Goal: Transaction & Acquisition: Purchase product/service

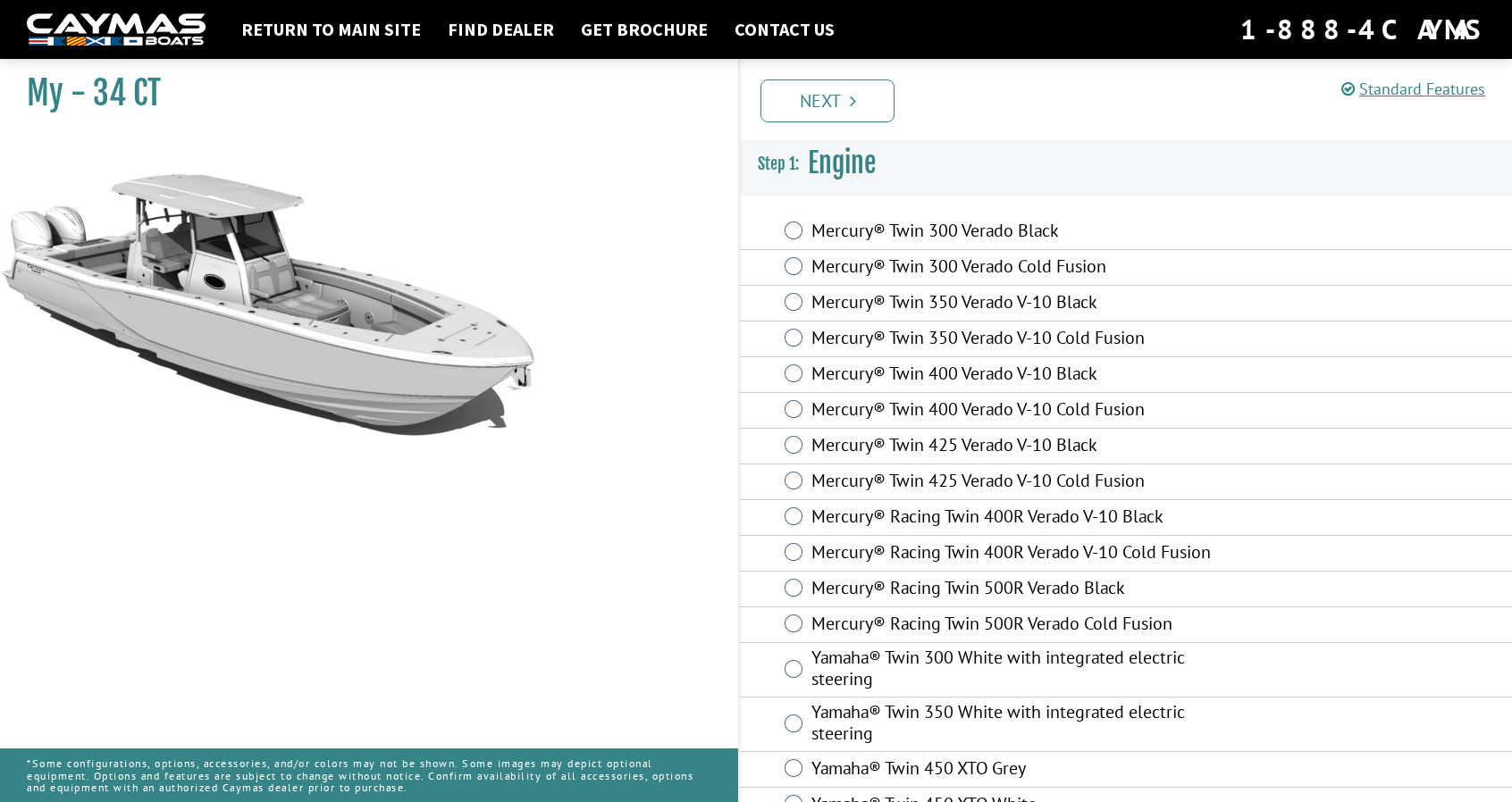
scroll to position [37, 0]
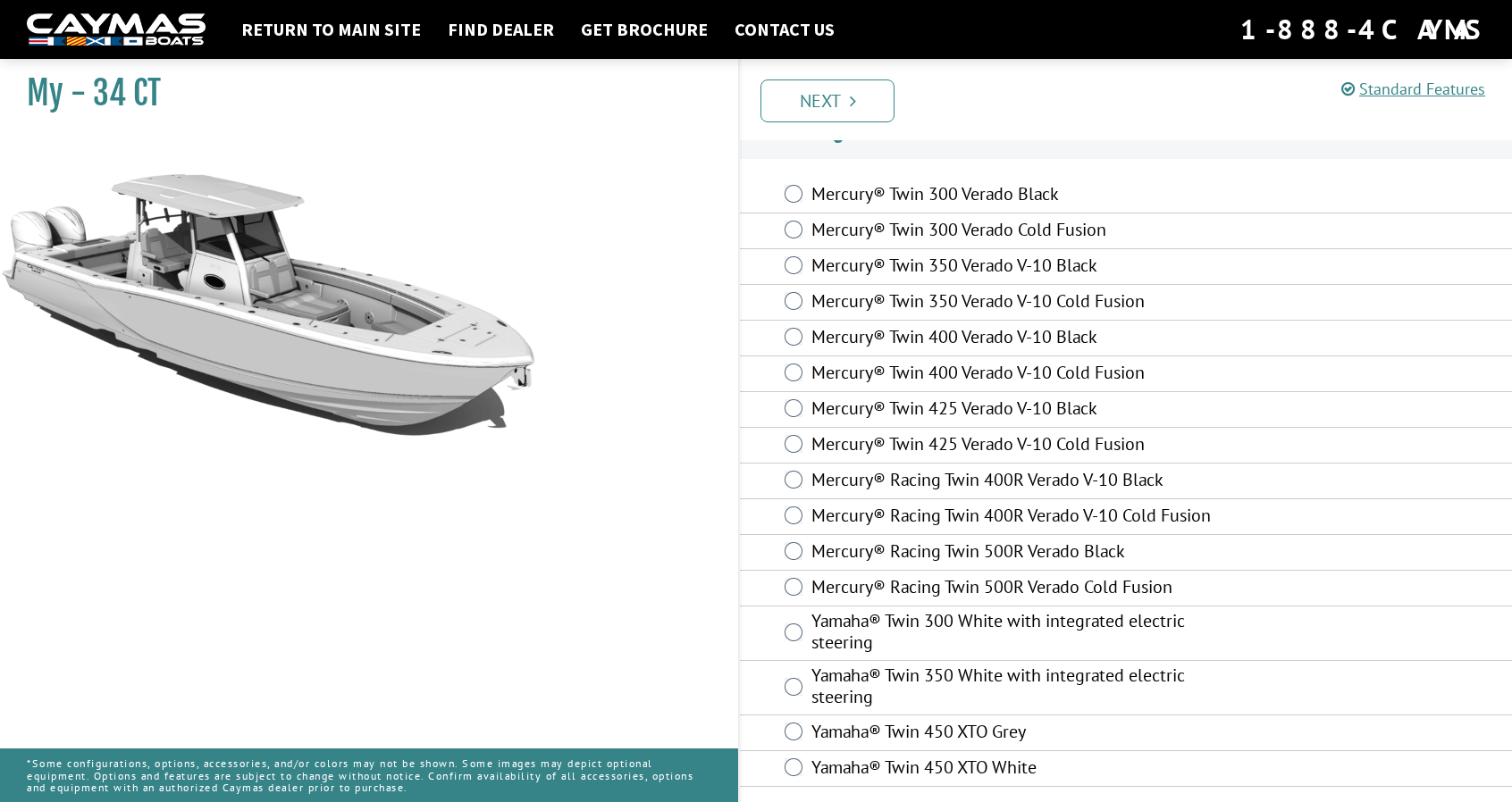
click at [900, 326] on label "Mercury® Twin 400 Verado V-10 Black" at bounding box center [1021, 339] width 420 height 26
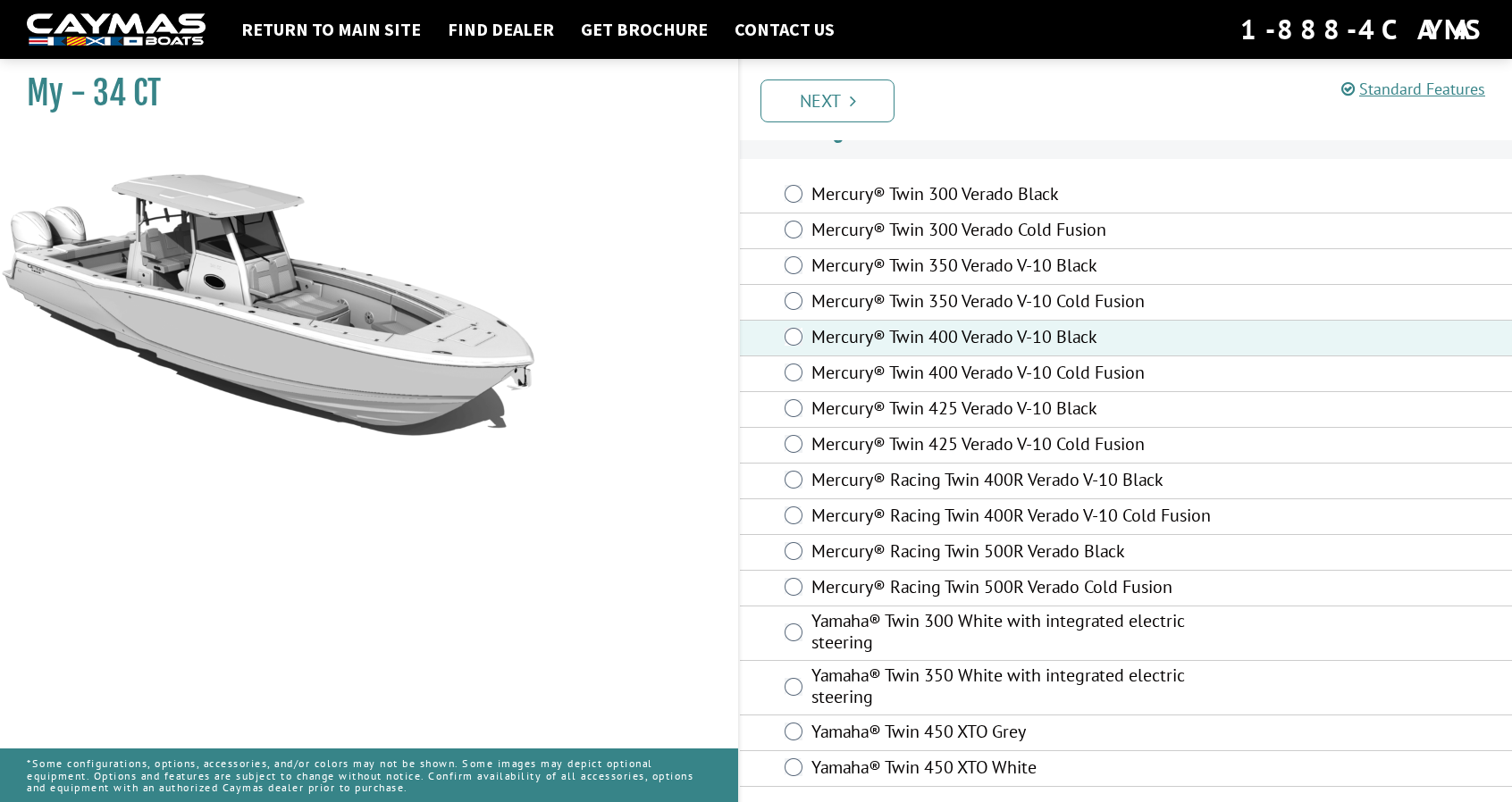
click at [900, 326] on label "Mercury® Twin 400 Verado V-10 Black" at bounding box center [1021, 339] width 420 height 26
click at [820, 103] on link "Next" at bounding box center [827, 100] width 134 height 42
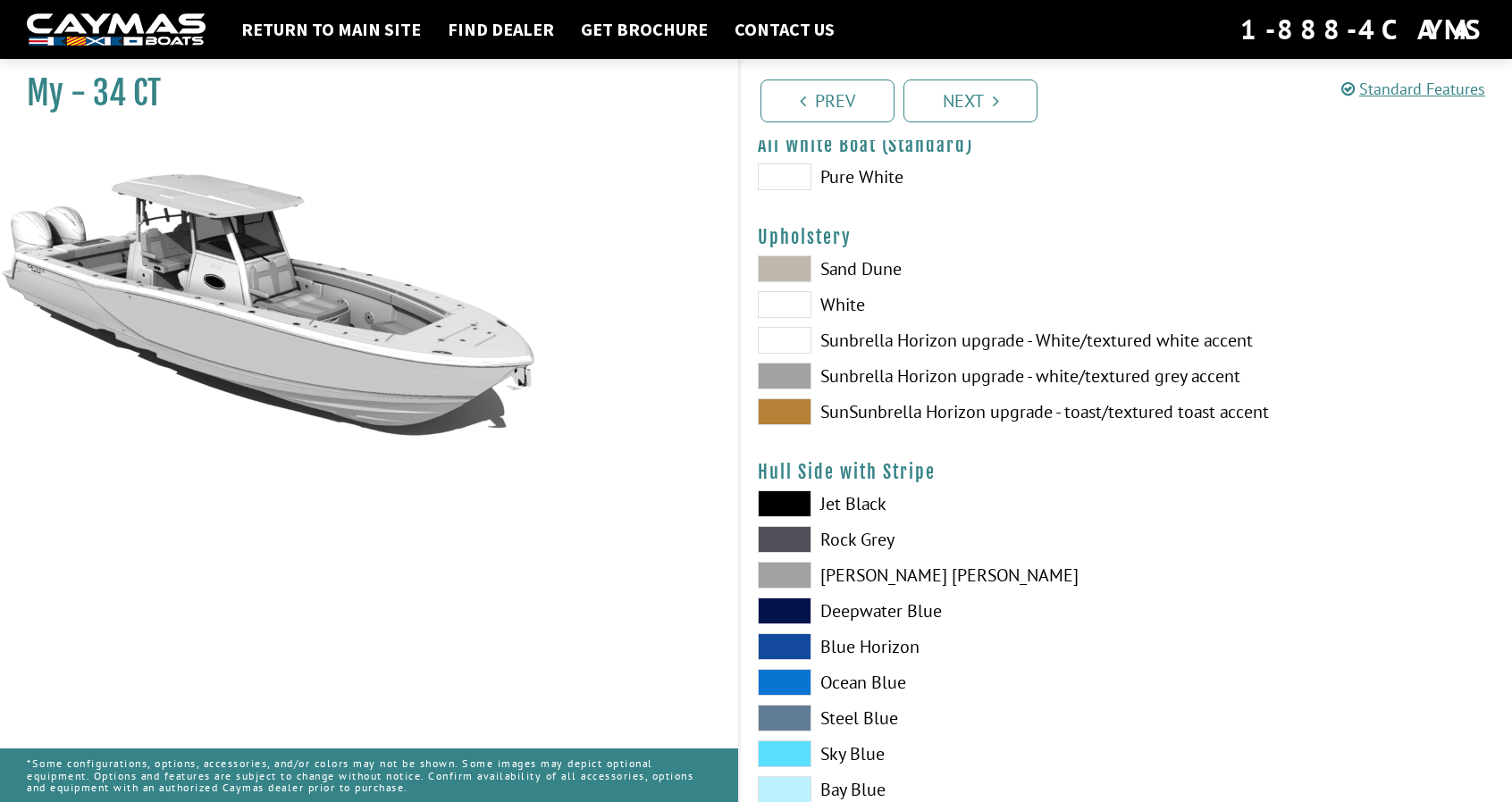
scroll to position [80, 0]
click at [802, 372] on span at bounding box center [785, 374] width 53 height 27
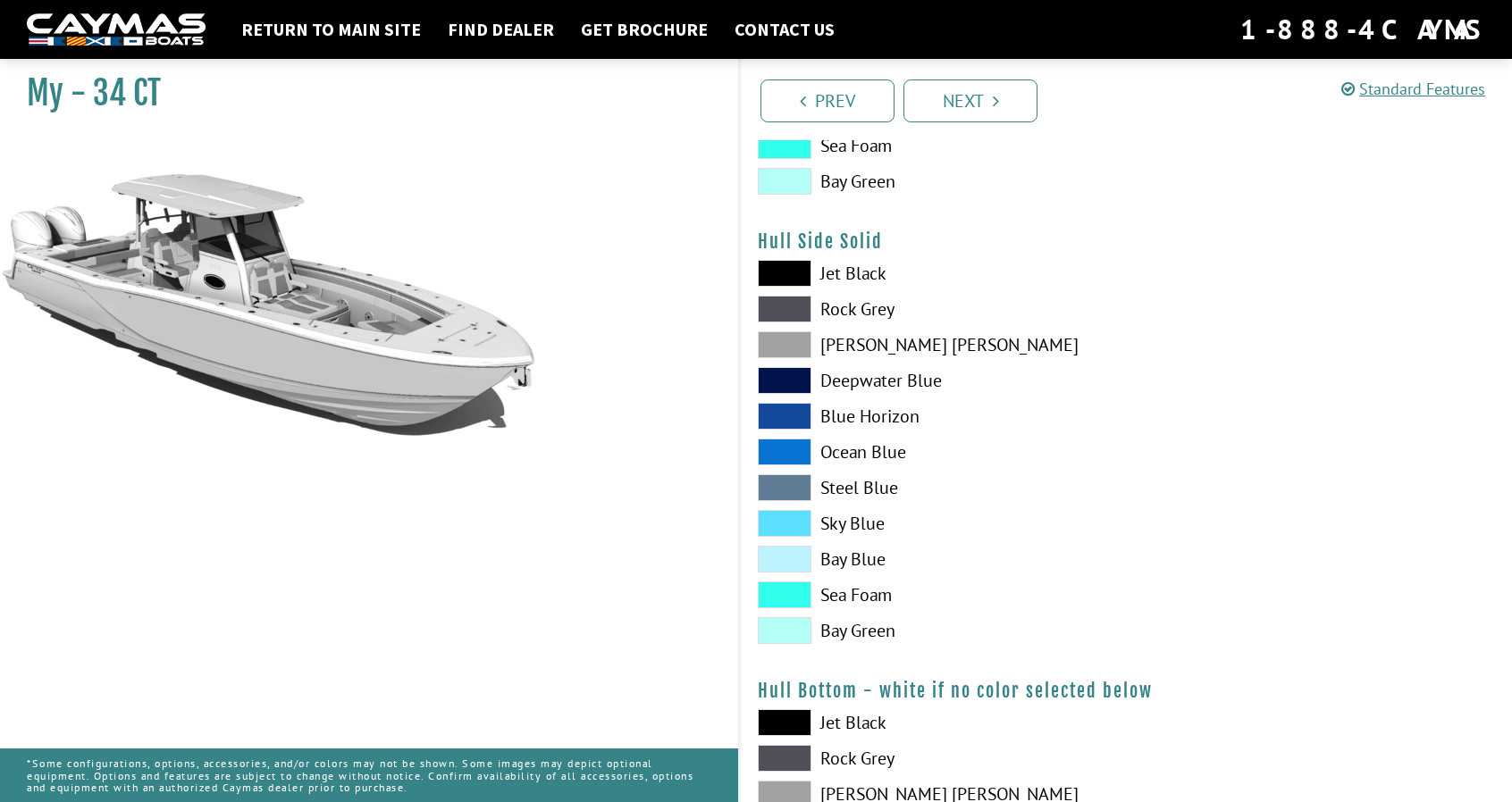
scroll to position [778, 0]
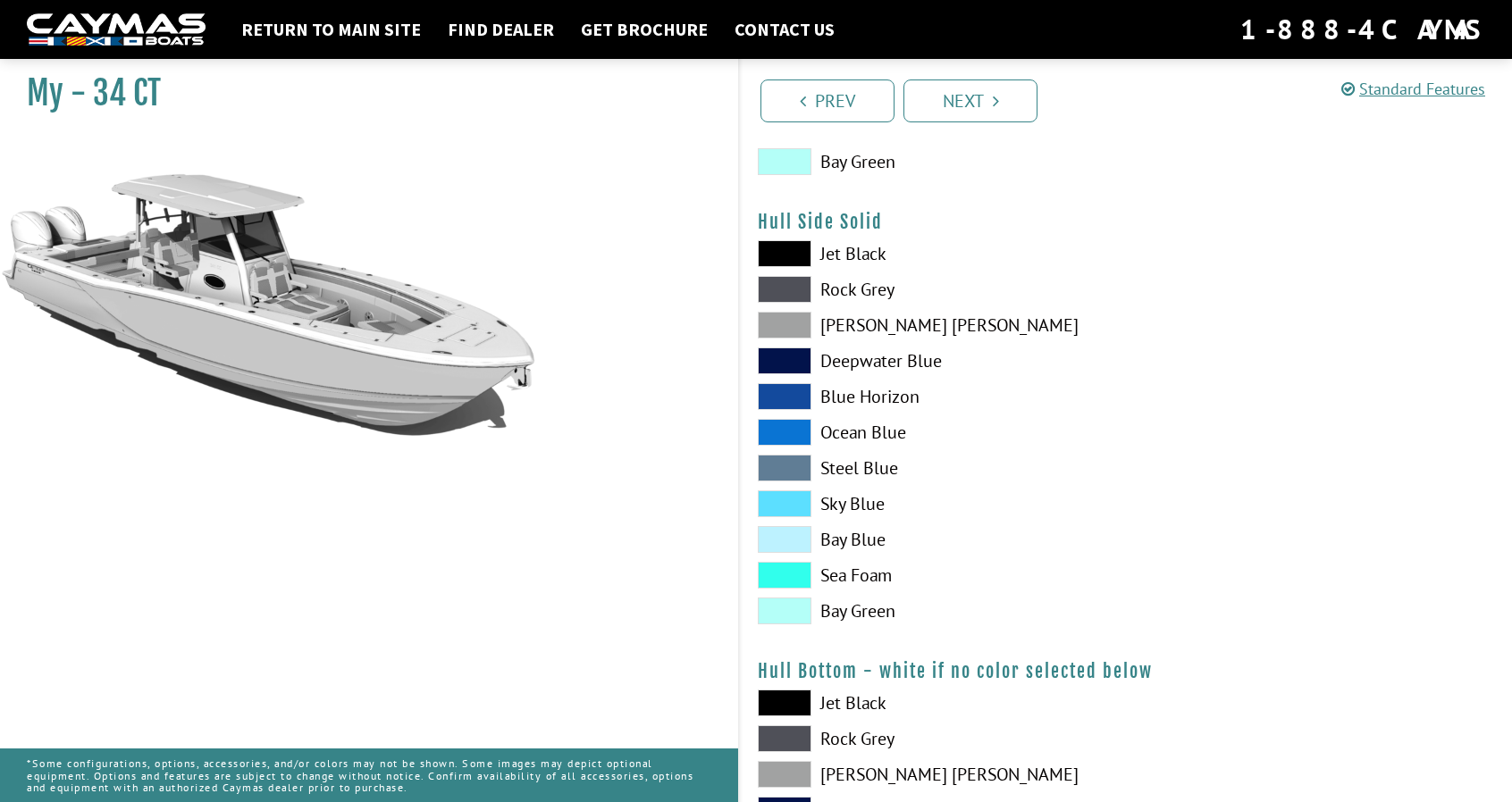
click at [798, 284] on span at bounding box center [785, 288] width 53 height 27
click at [779, 283] on span at bounding box center [785, 288] width 53 height 27
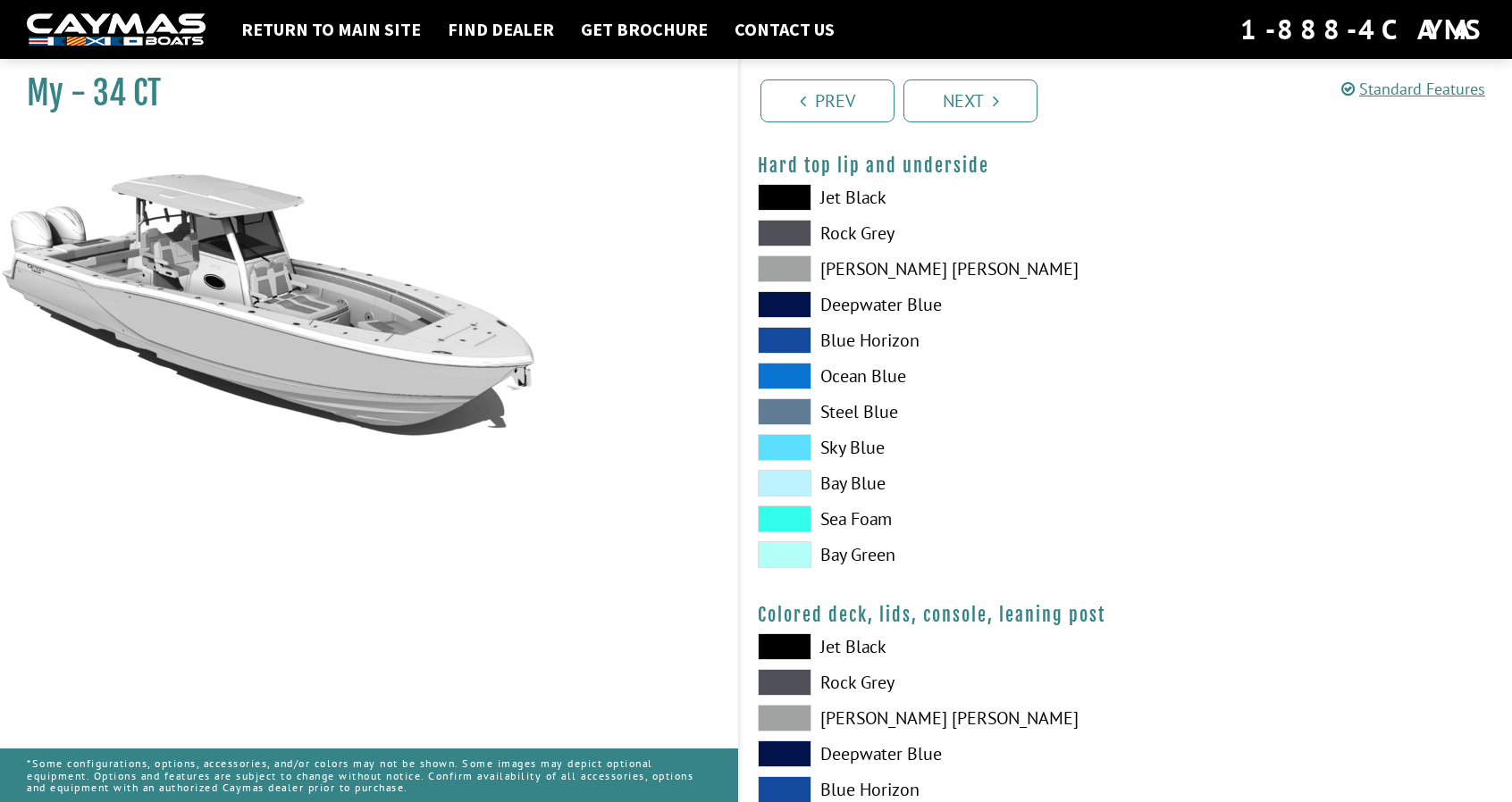
scroll to position [1734, 0]
click at [797, 273] on span at bounding box center [785, 268] width 53 height 27
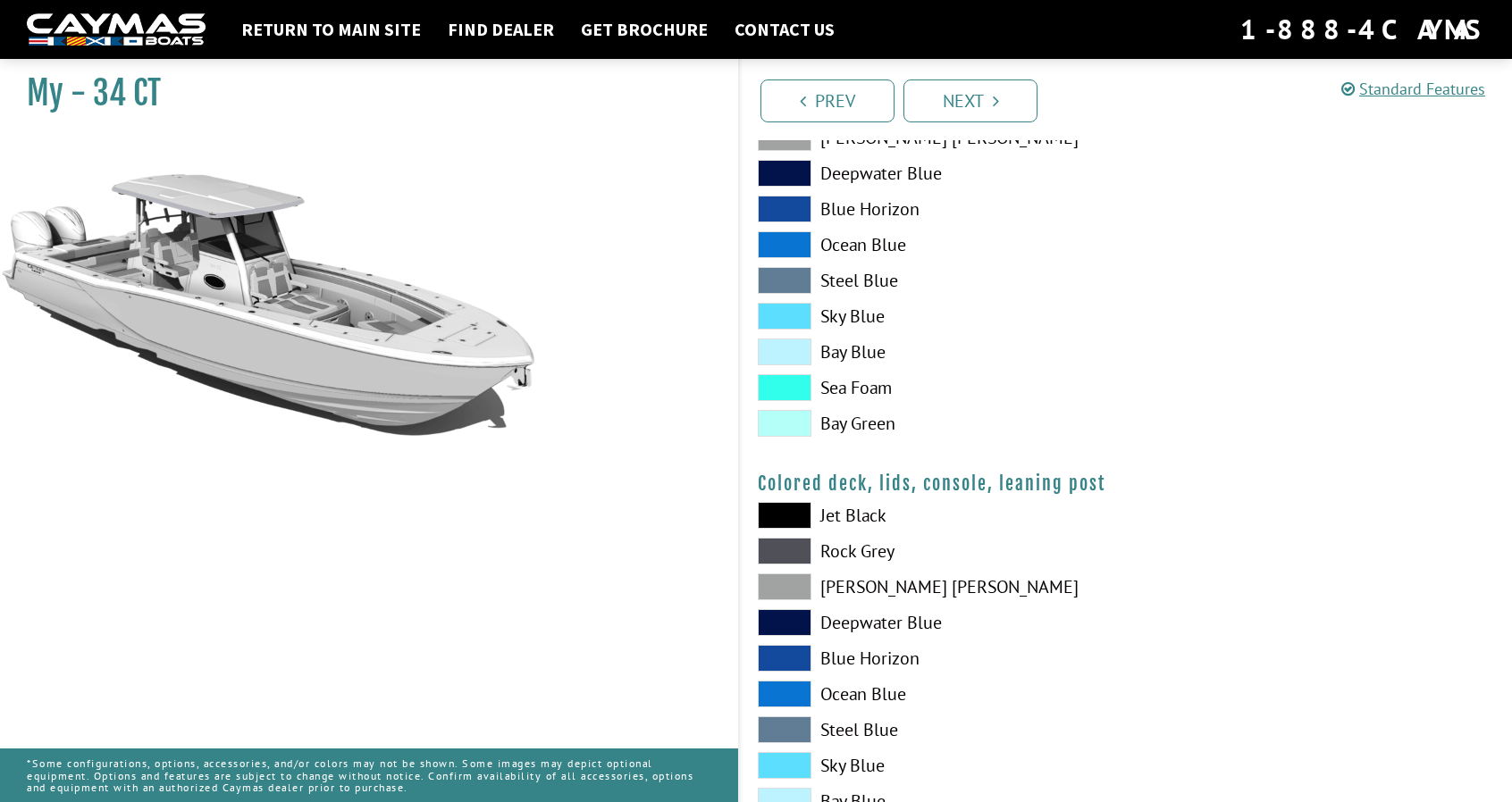
scroll to position [1900, 0]
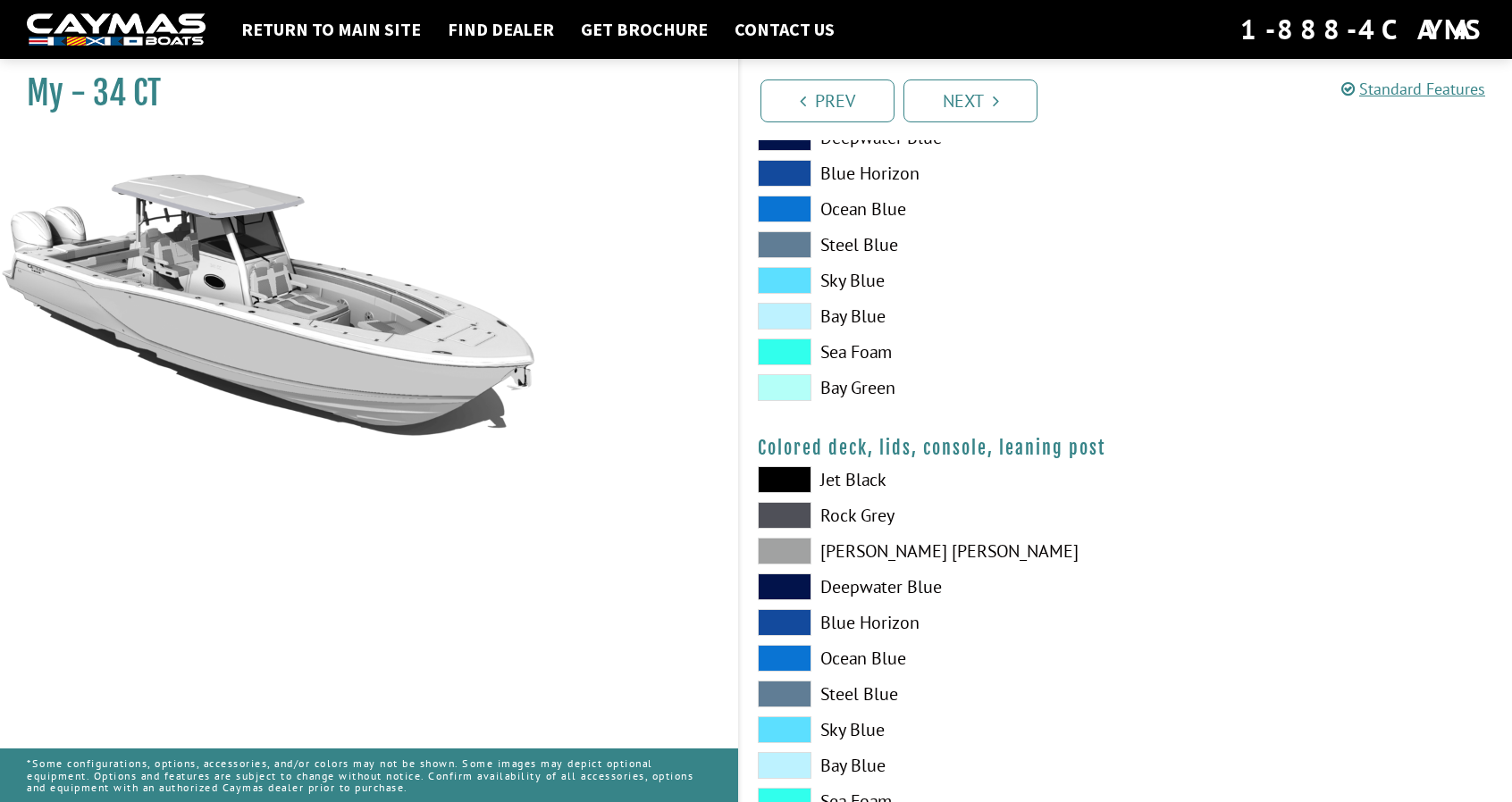
click at [797, 554] on span at bounding box center [785, 550] width 53 height 27
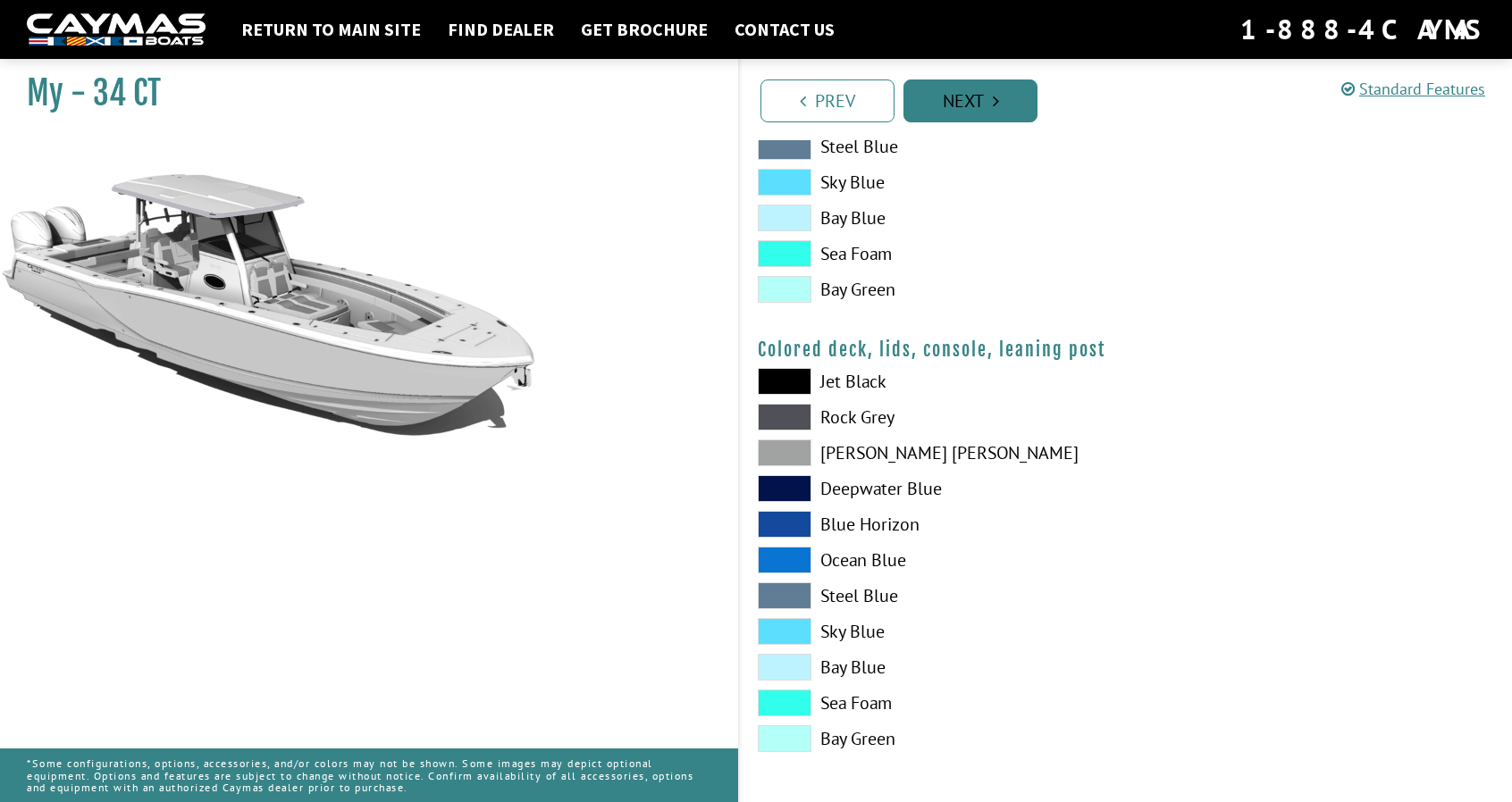
click at [984, 101] on link "Next" at bounding box center [970, 100] width 134 height 42
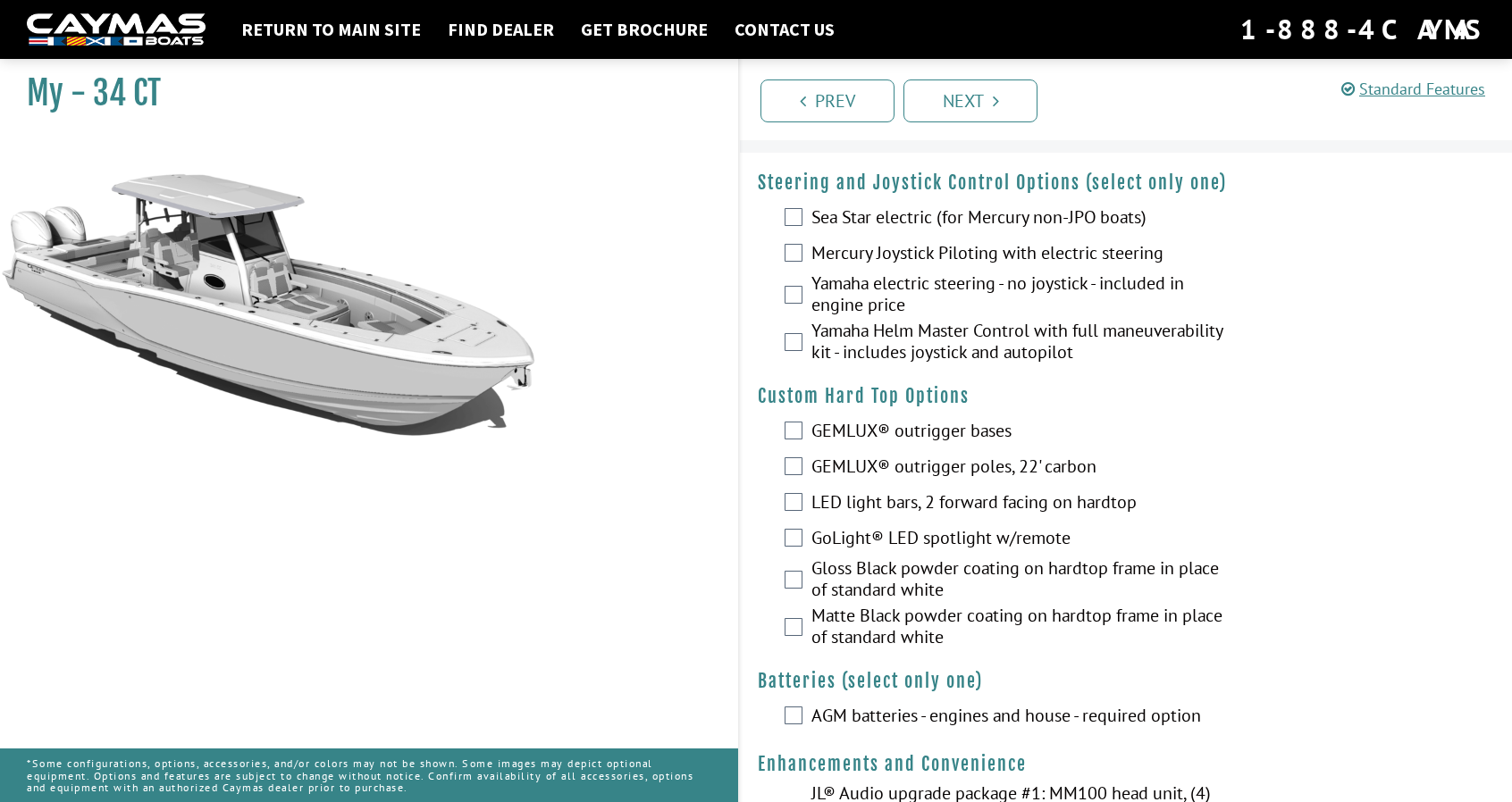
scroll to position [0, 0]
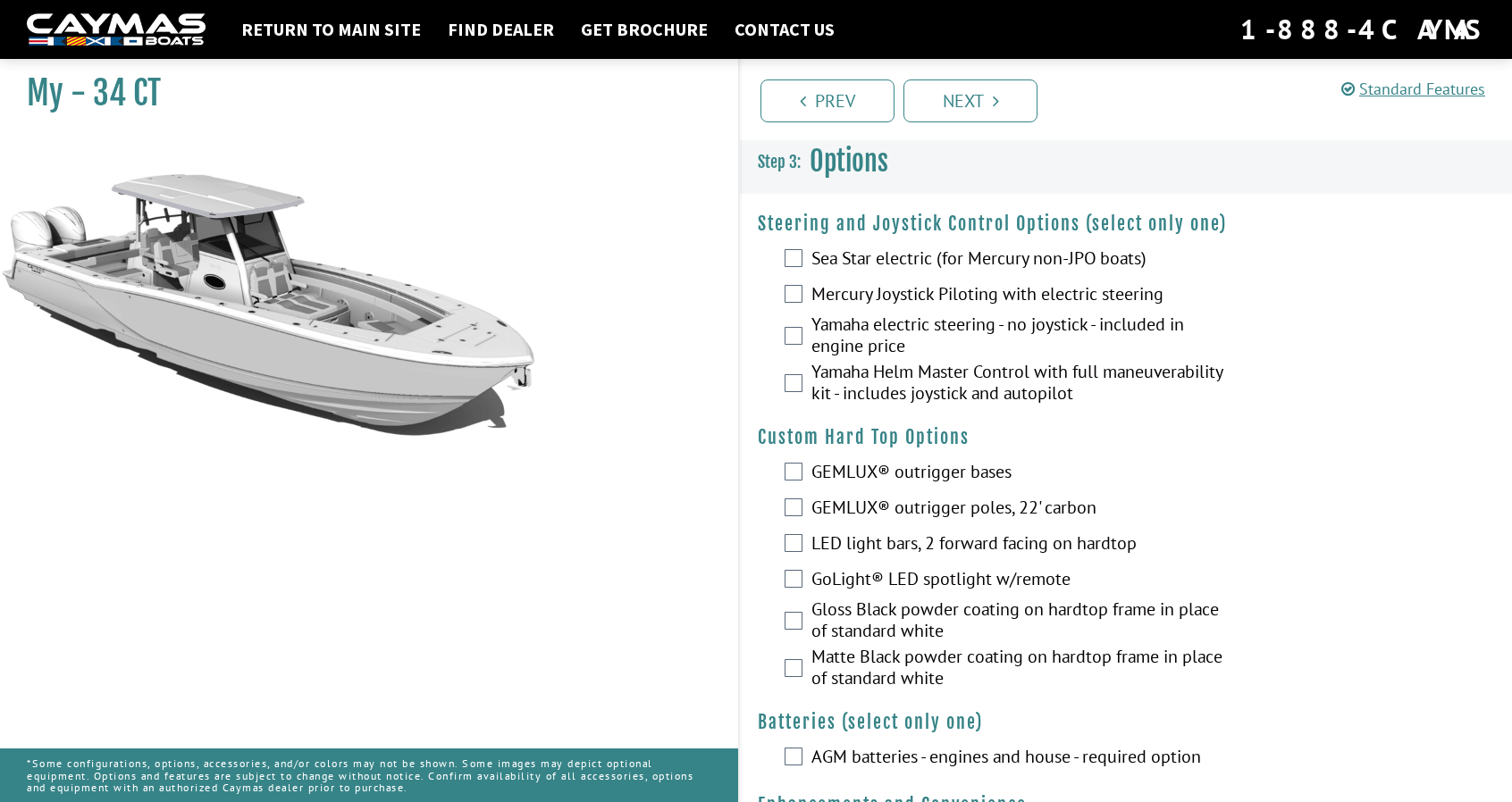
click at [888, 291] on label "Mercury Joystick Piloting with electric steering" at bounding box center [1021, 296] width 420 height 26
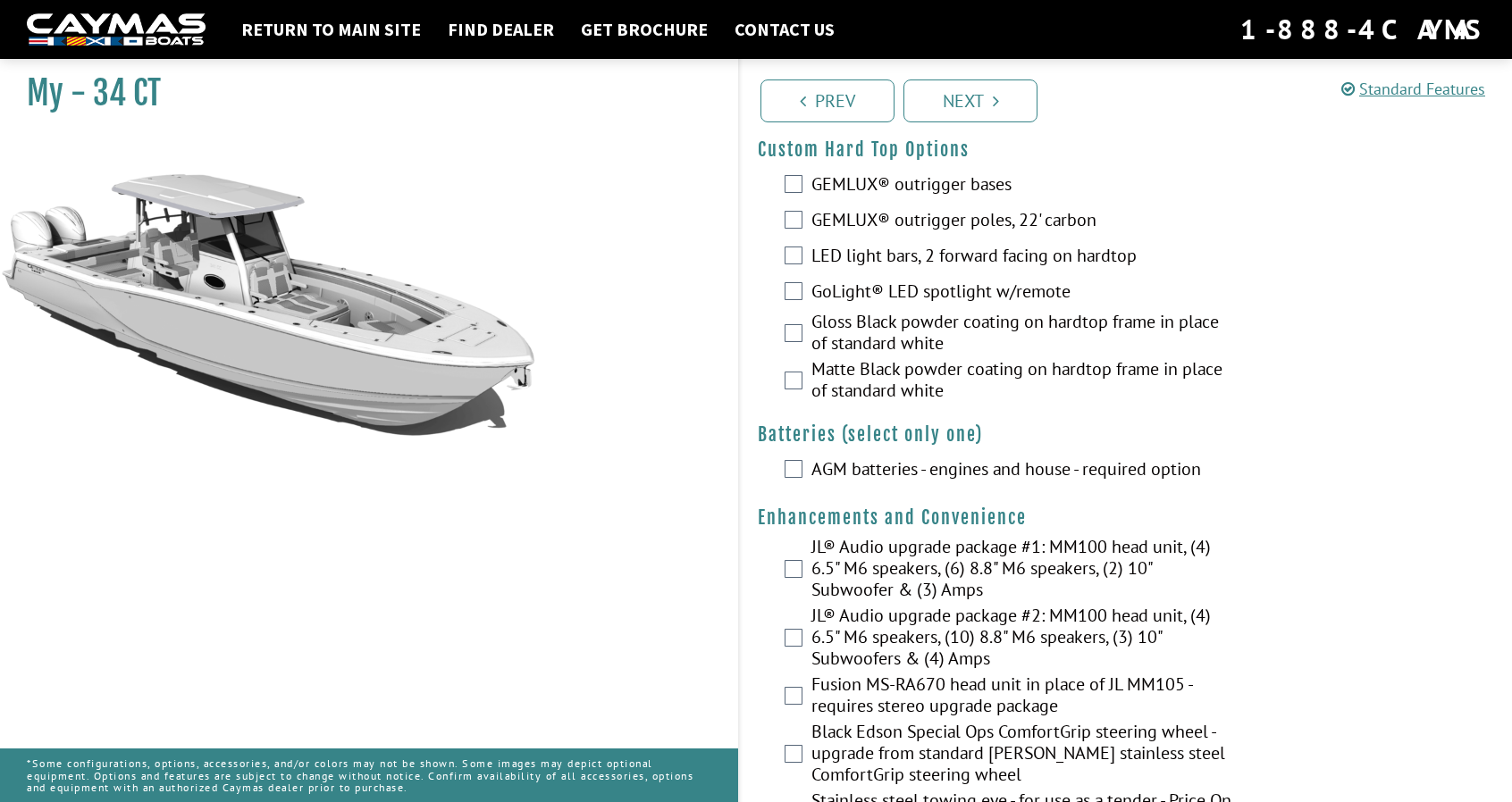
scroll to position [288, 0]
click at [913, 188] on label "GEMLUX® outrigger bases" at bounding box center [1021, 185] width 420 height 26
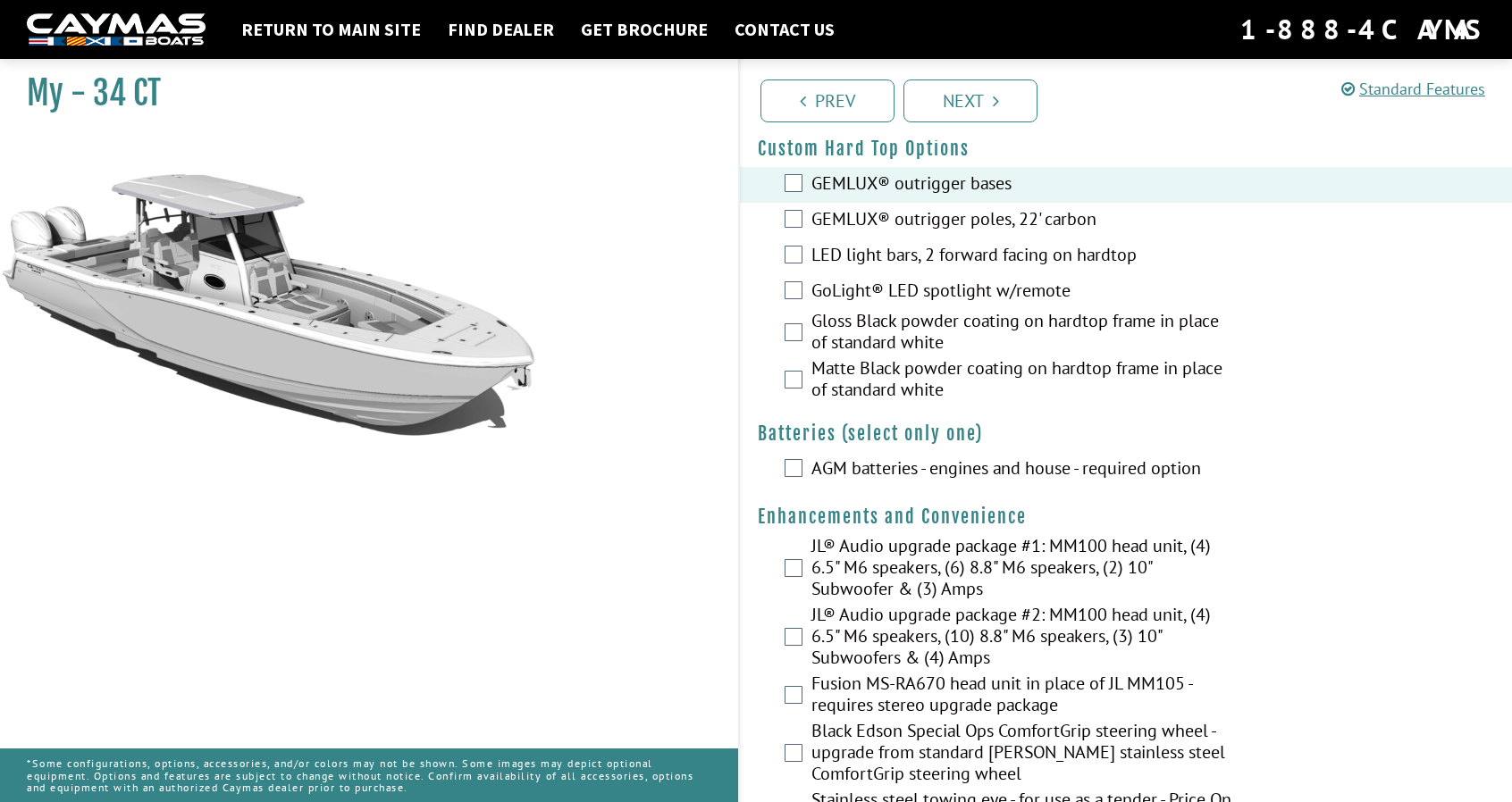
click at [909, 218] on label "GEMLUX® outrigger poles, 22' carbon" at bounding box center [1021, 221] width 420 height 26
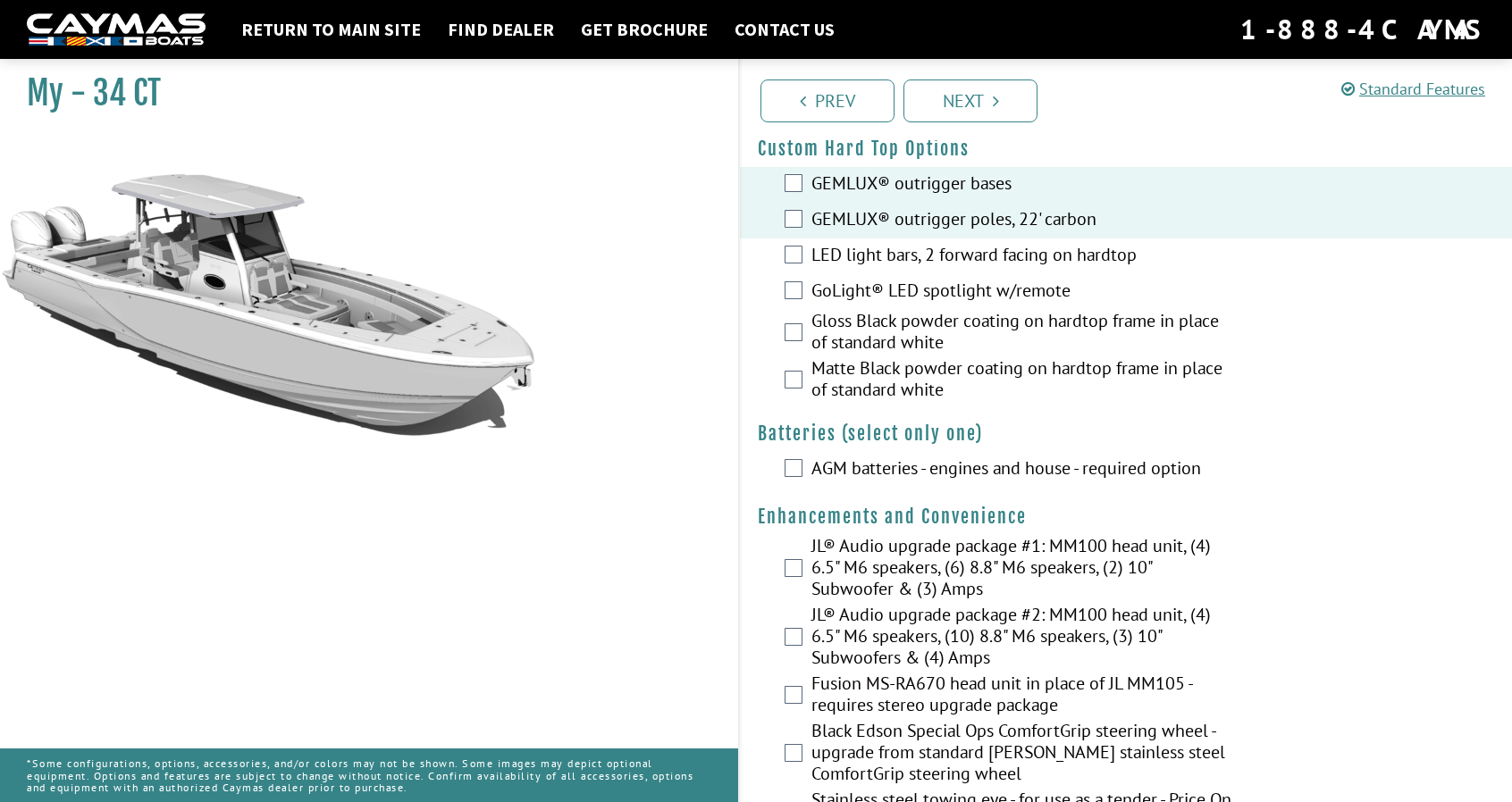
click at [906, 247] on label "LED light bars, 2 forward facing on hardtop" at bounding box center [1021, 257] width 420 height 26
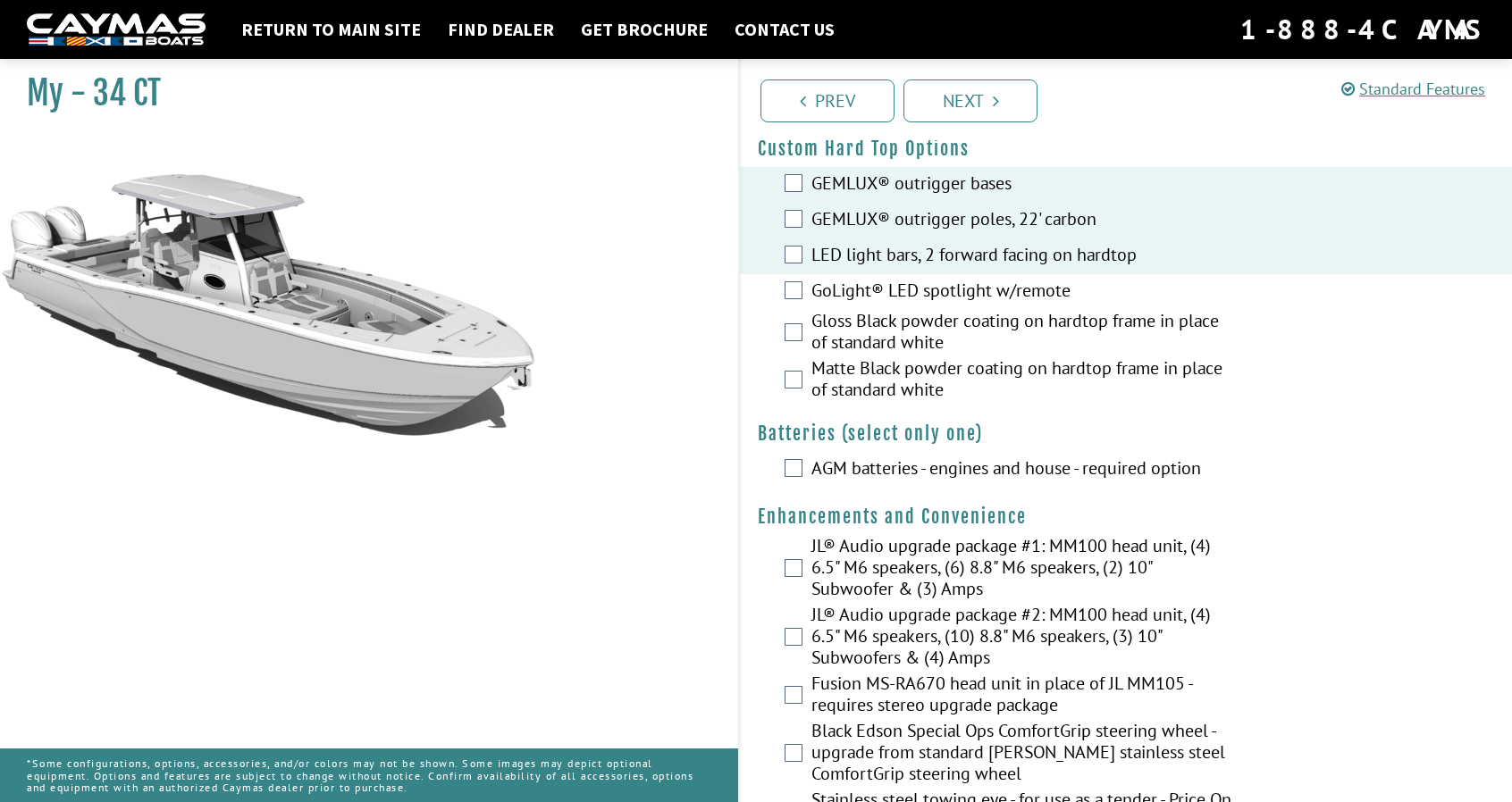
scroll to position [372, 0]
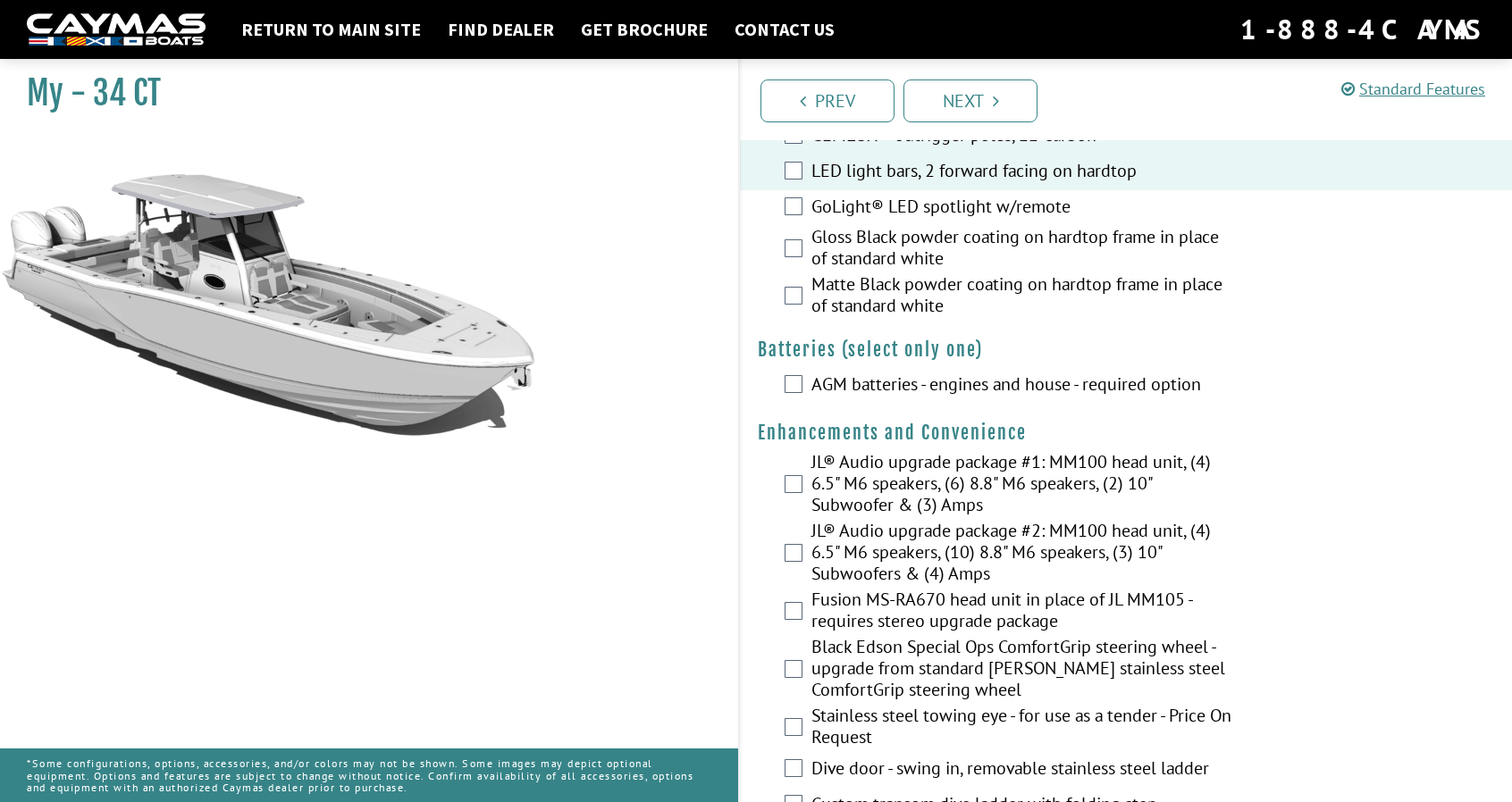
click at [885, 296] on label "Matte Black powder coating on hardtop frame in place of standard white" at bounding box center [1021, 297] width 420 height 47
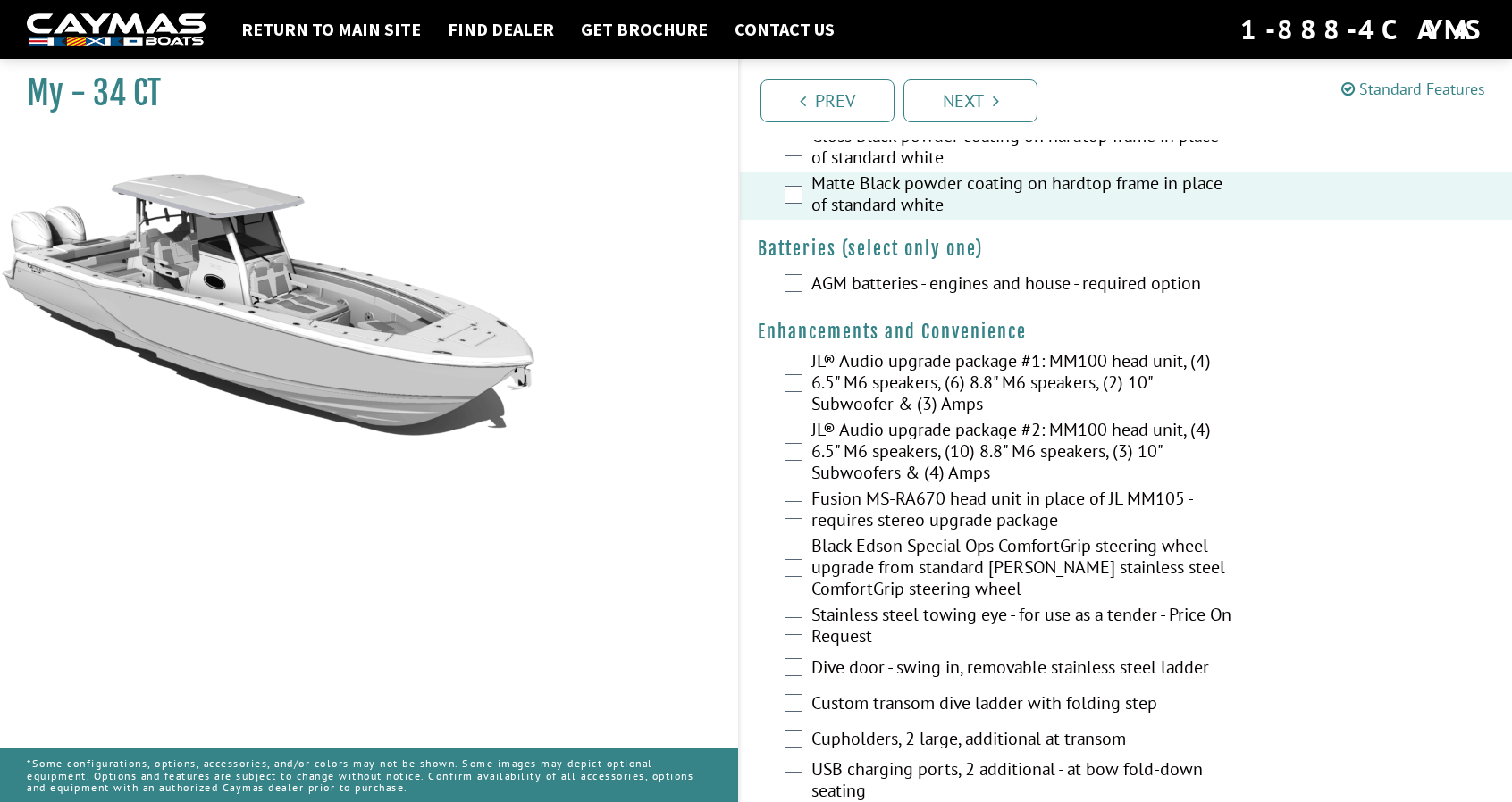
scroll to position [476, 0]
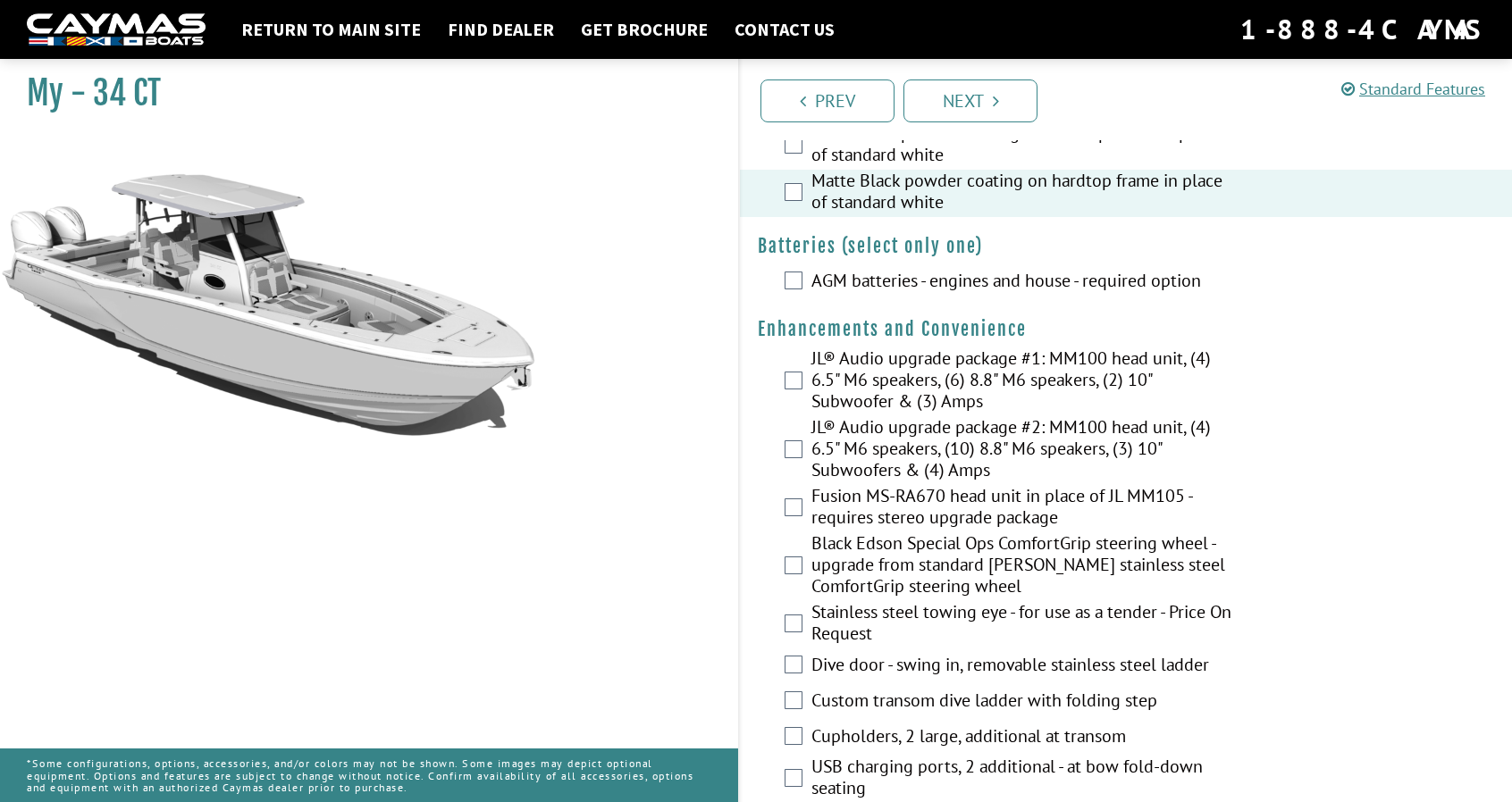
click at [900, 276] on label "AGM batteries - engines and house - required option" at bounding box center [1021, 282] width 420 height 26
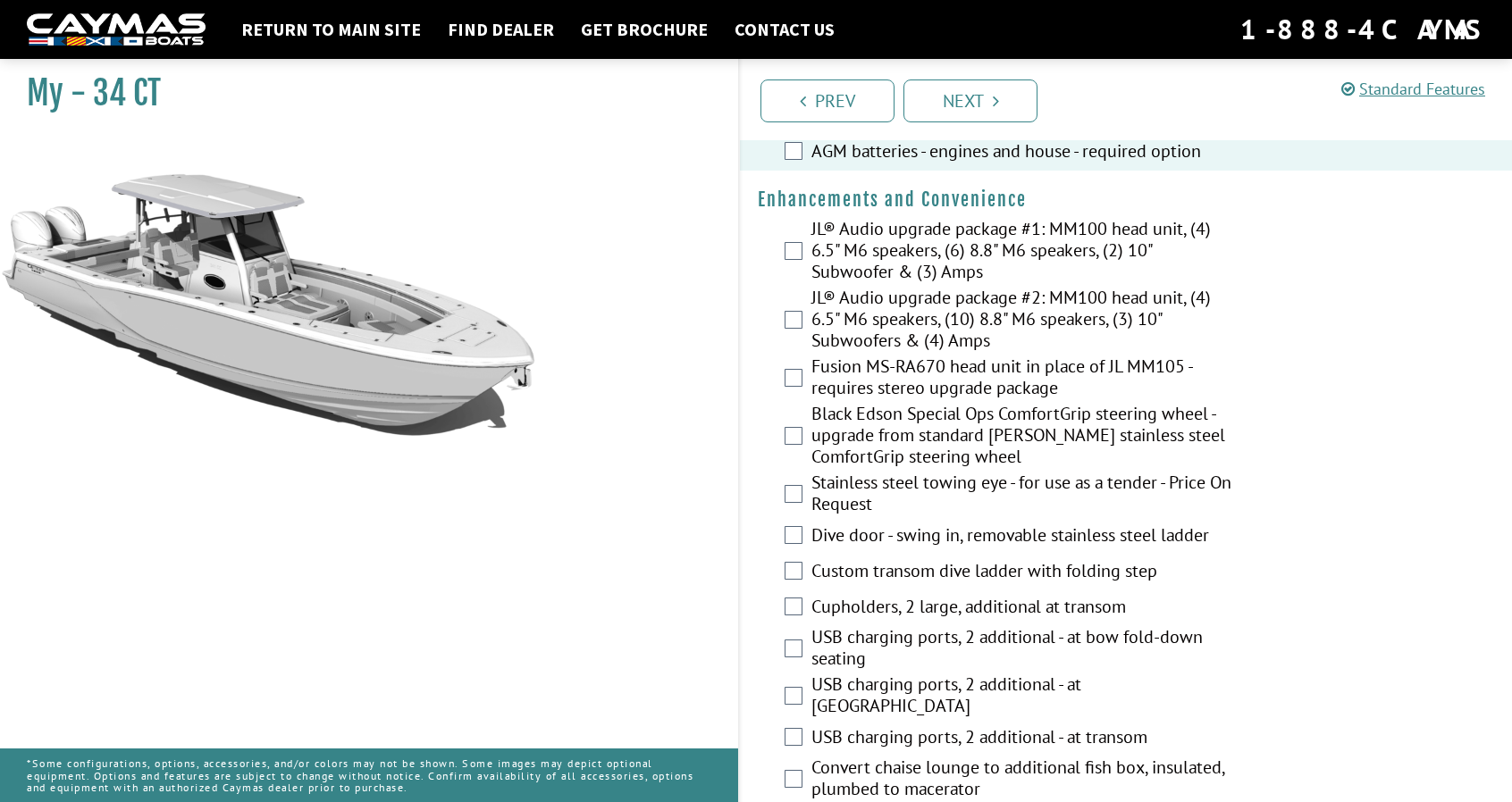
scroll to position [606, 0]
click at [906, 327] on label "JL® Audio upgrade package #2: MM100 head unit, (4) 6.5" M6 speakers, (10) 8.8" …" at bounding box center [1021, 320] width 420 height 69
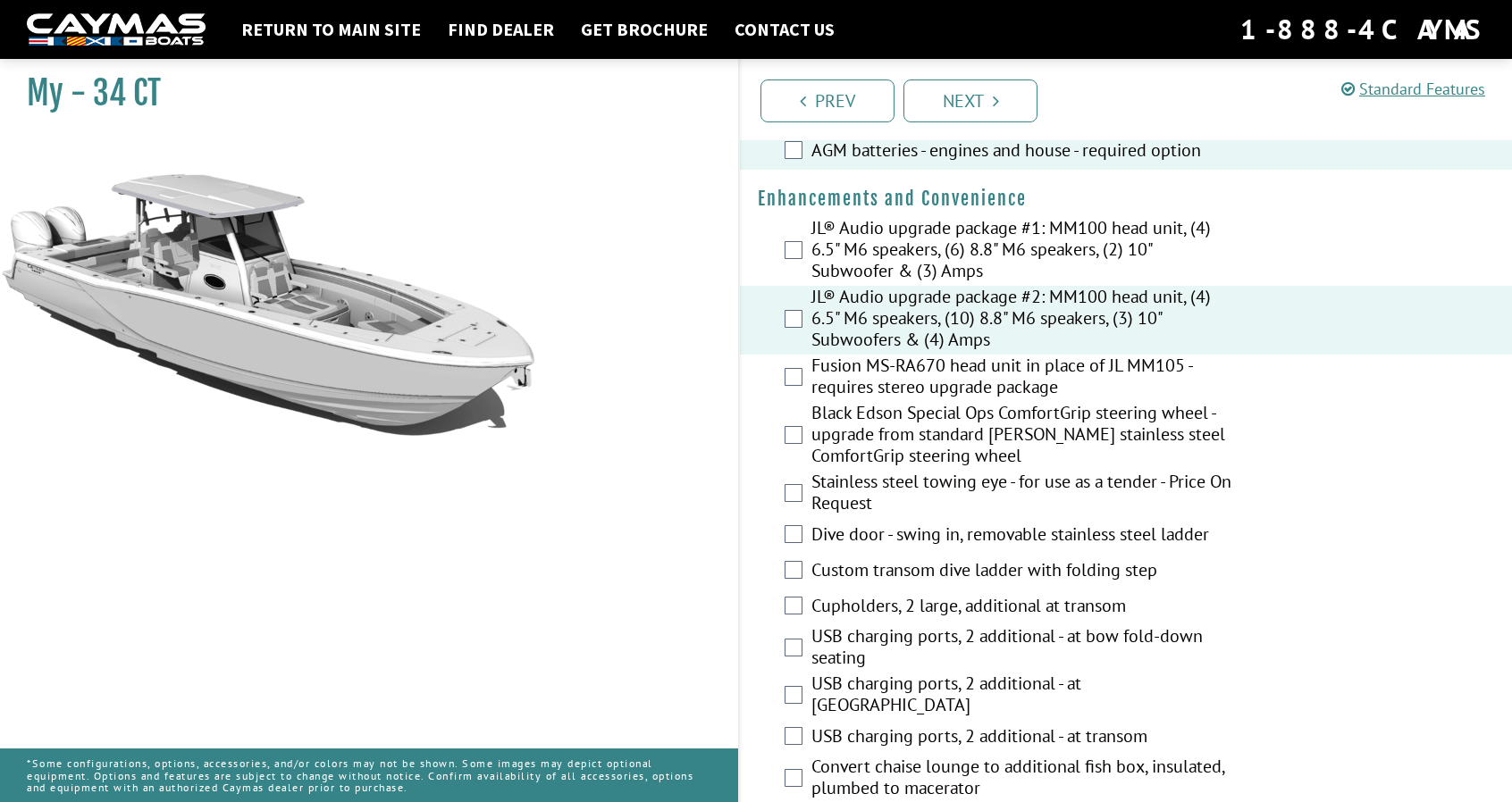
click at [917, 429] on label "Black Edson Special Ops ComfortGrip steering wheel - upgrade from standard [PER…" at bounding box center [1021, 437] width 420 height 69
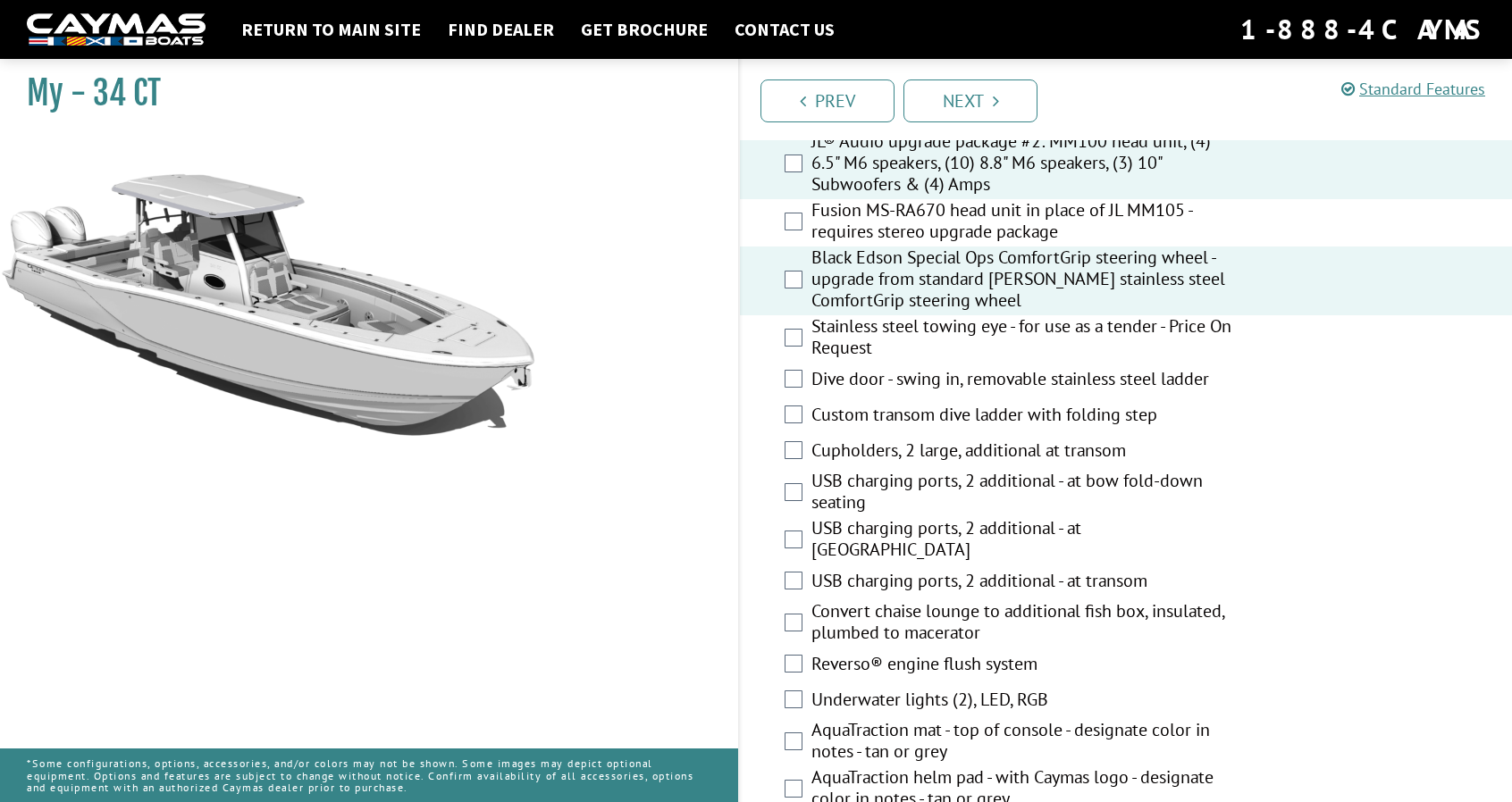
scroll to position [765, 0]
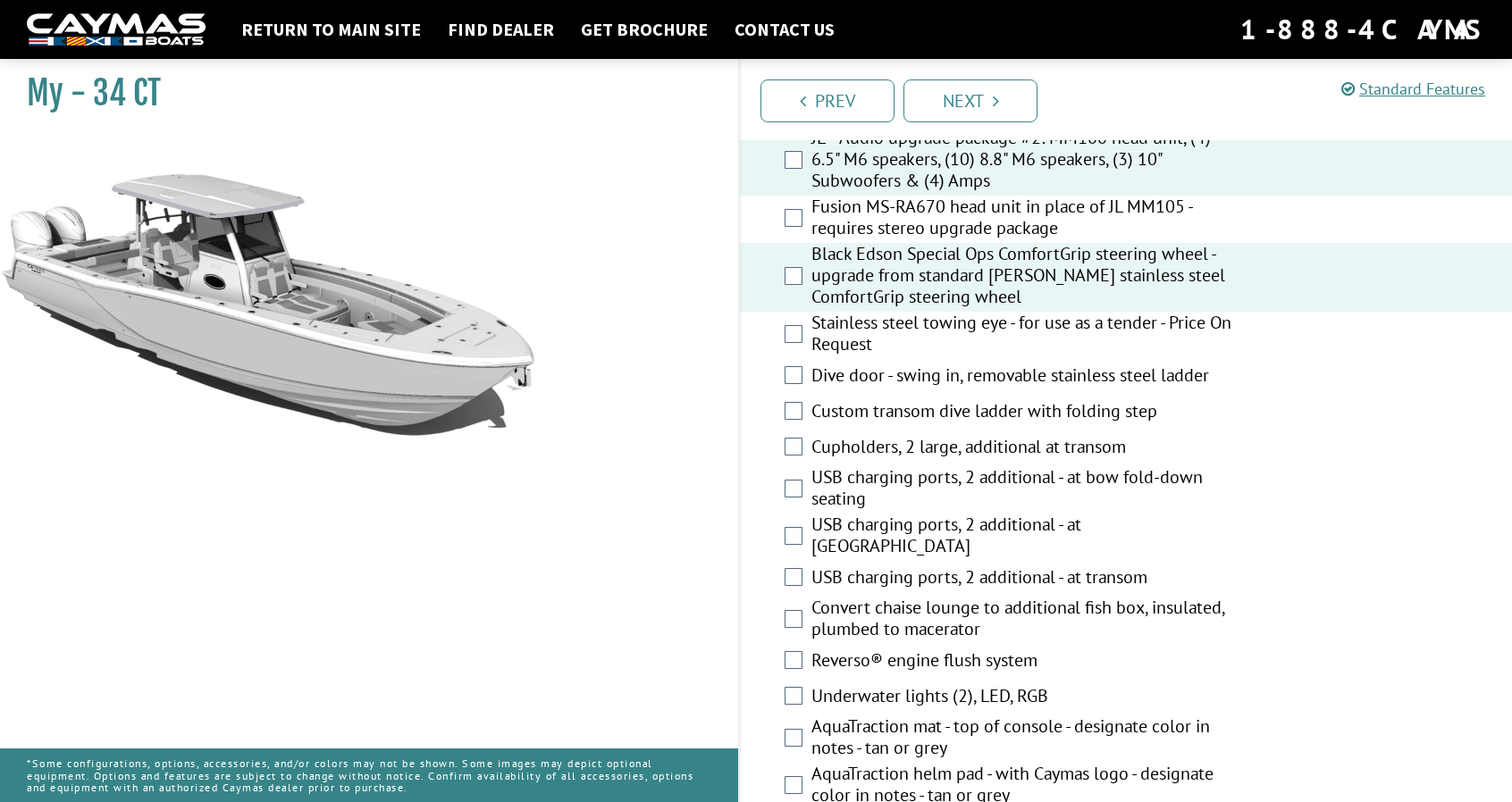
click at [912, 368] on label "Dive door - swing in, removable stainless steel ladder" at bounding box center [1021, 377] width 420 height 26
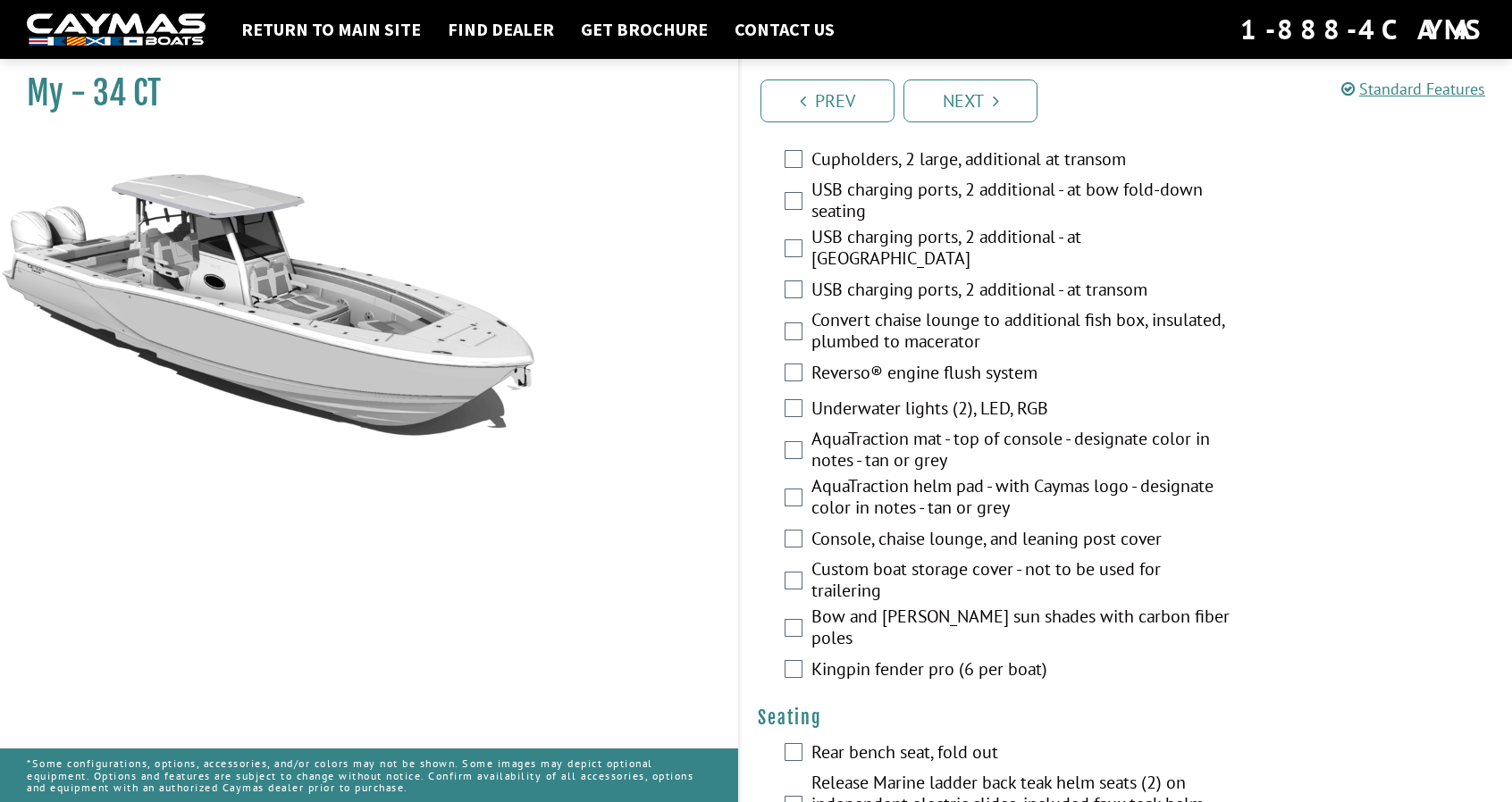
scroll to position [1054, 0]
click at [920, 397] on label "Underwater lights (2), LED, RGB" at bounding box center [1021, 409] width 420 height 26
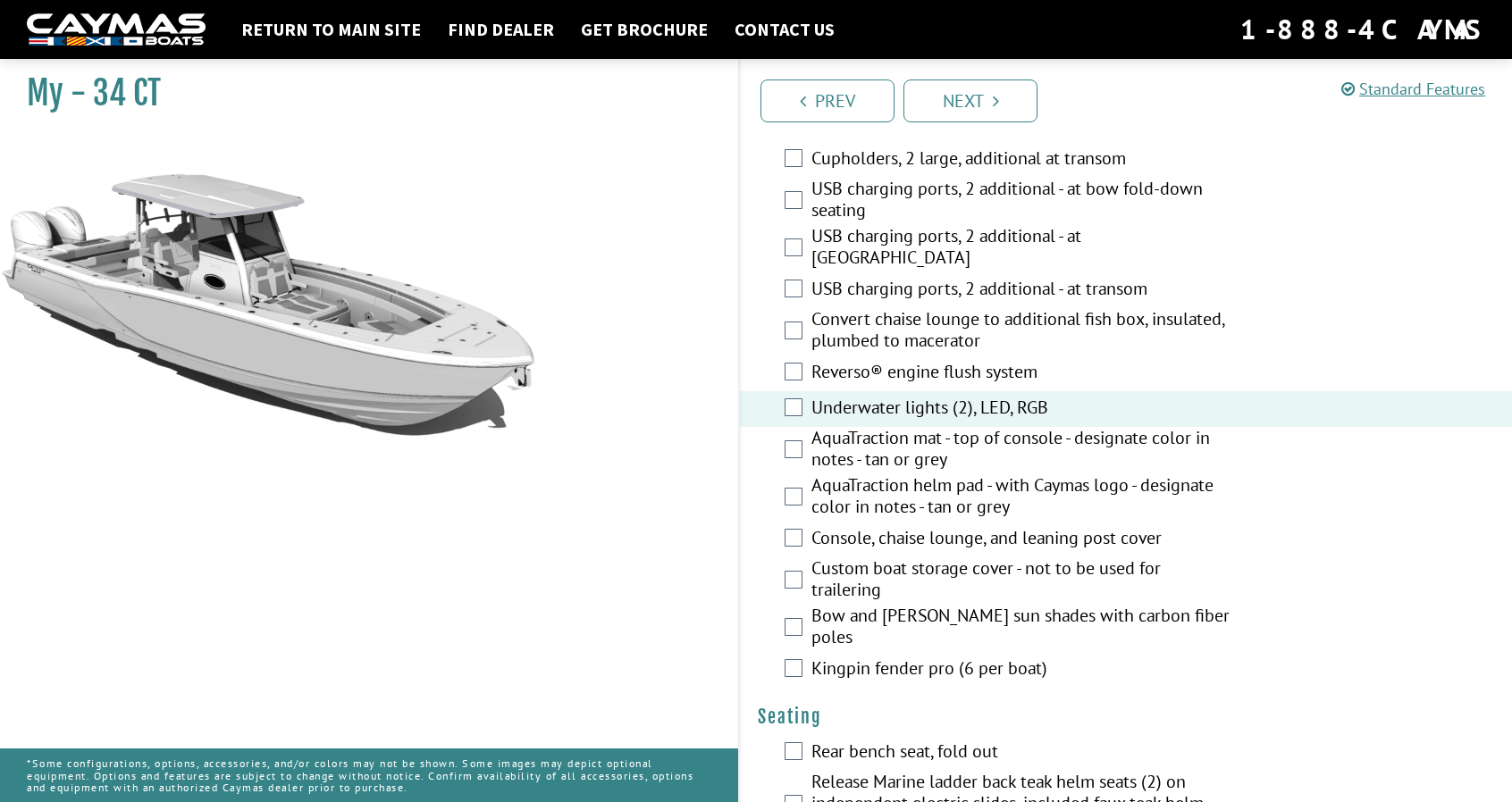
scroll to position [1055, 0]
click at [909, 449] on label "AquaTraction mat - top of console - designate color in notes - tan or grey" at bounding box center [1021, 449] width 420 height 47
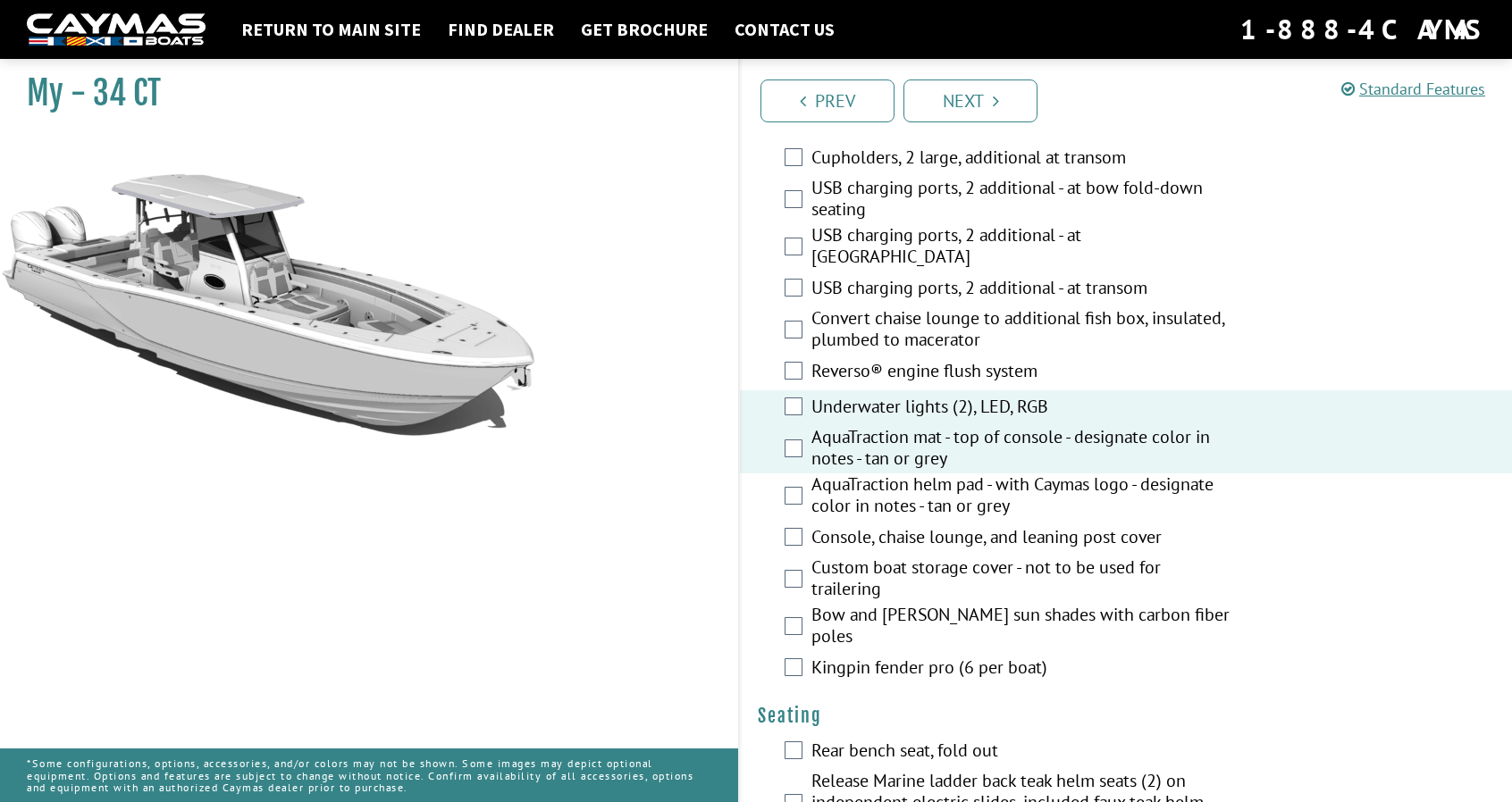
click at [909, 473] on label "AquaTraction helm pad - with Caymas logo - designate color in notes - tan or gr…" at bounding box center [1021, 497] width 420 height 47
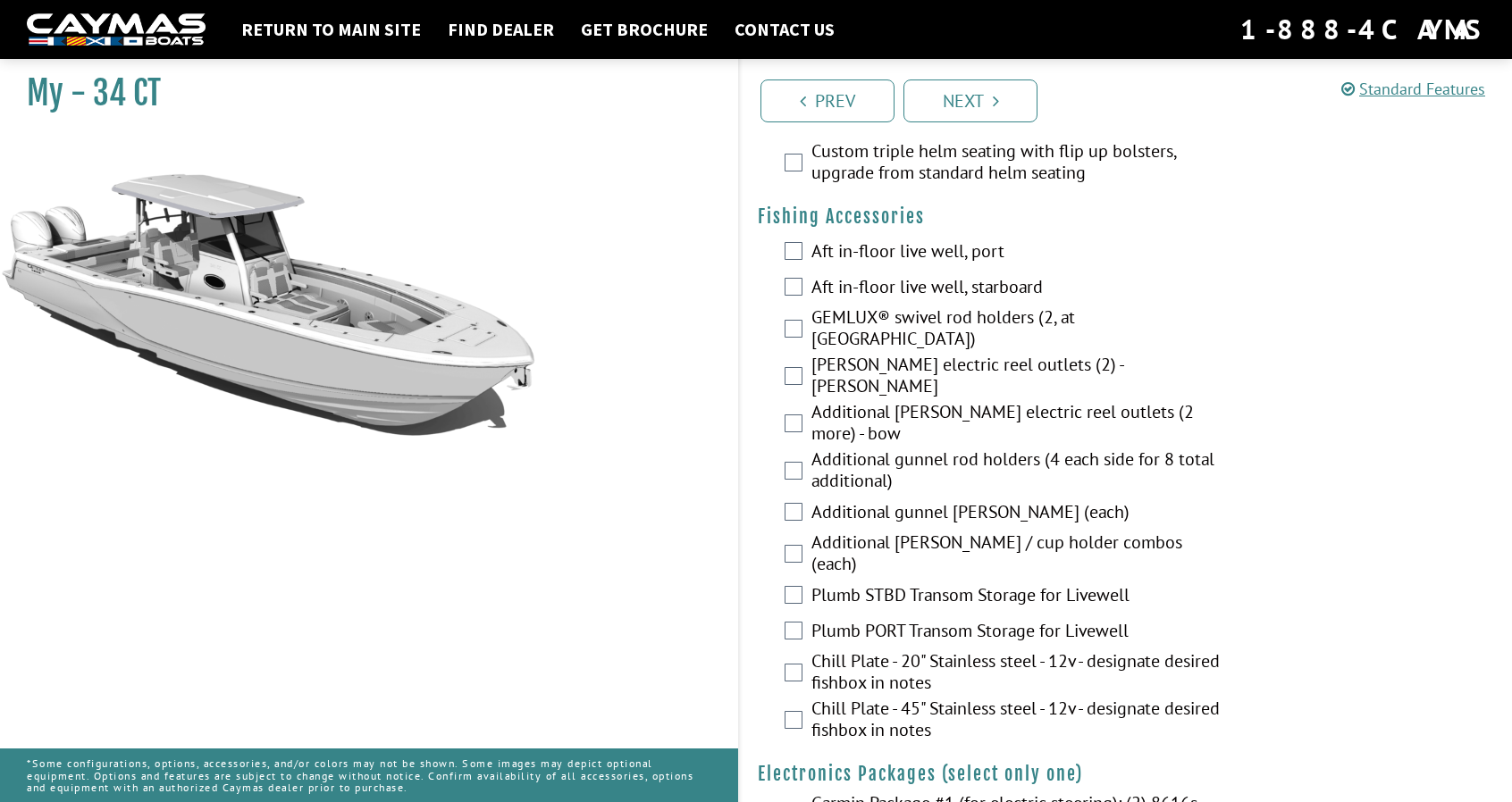
scroll to position [1885, 0]
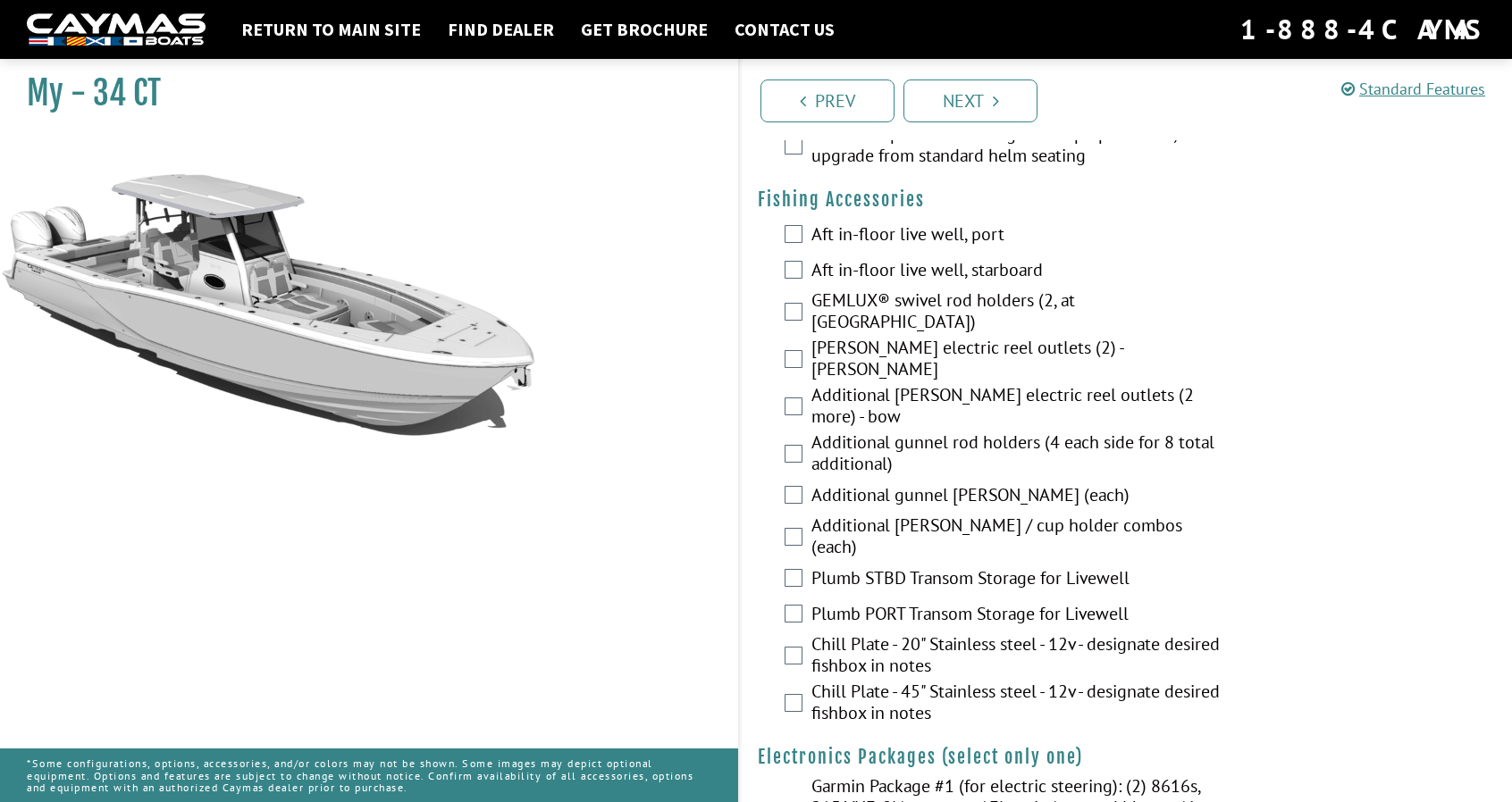
click at [911, 289] on label "GEMLUX® swivel rod holders (2, at [GEOGRAPHIC_DATA])" at bounding box center [1021, 313] width 420 height 47
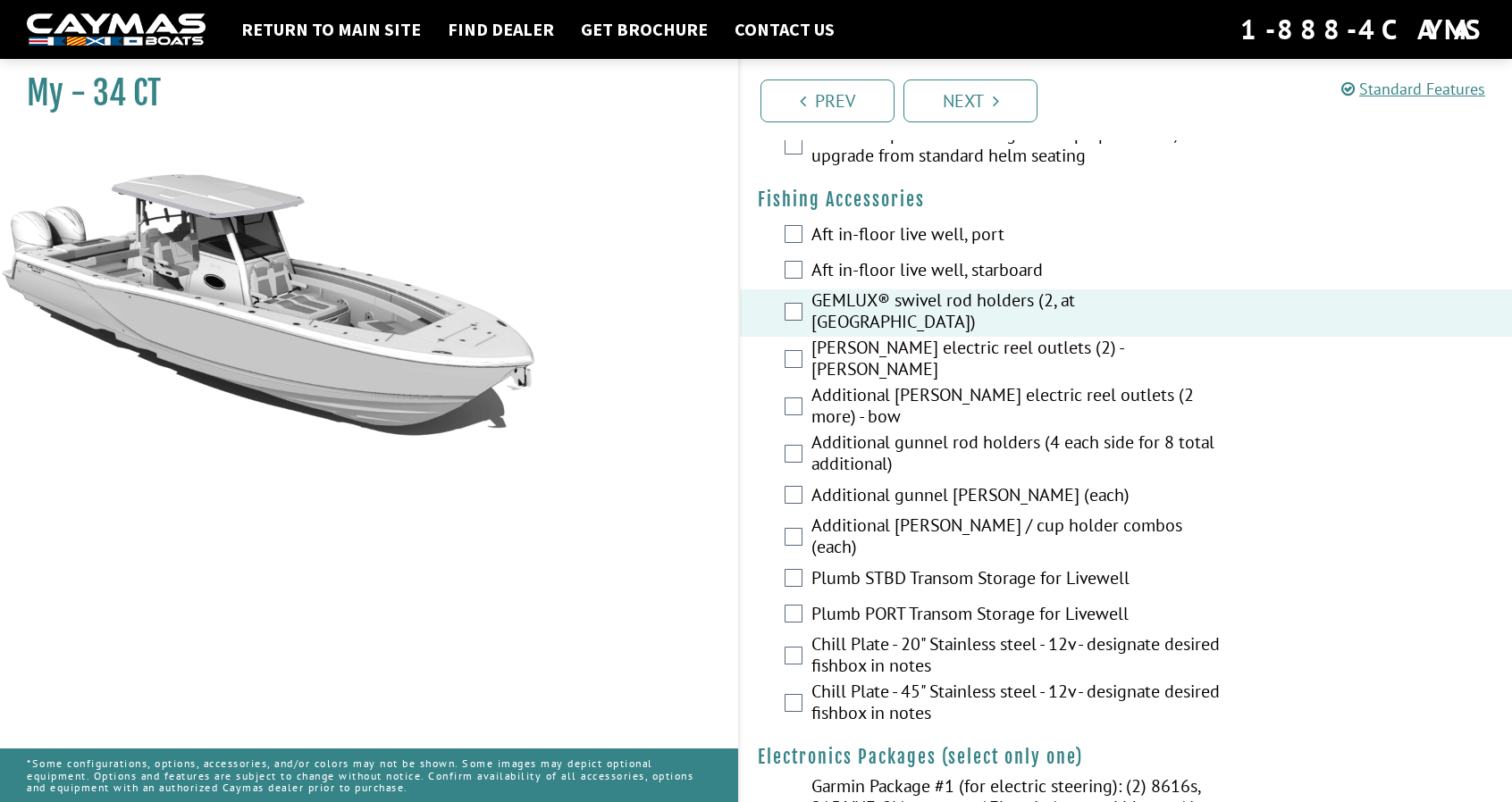
click at [903, 337] on label "[PERSON_NAME] electric reel outlets (2) - [PERSON_NAME]" at bounding box center [1021, 361] width 420 height 47
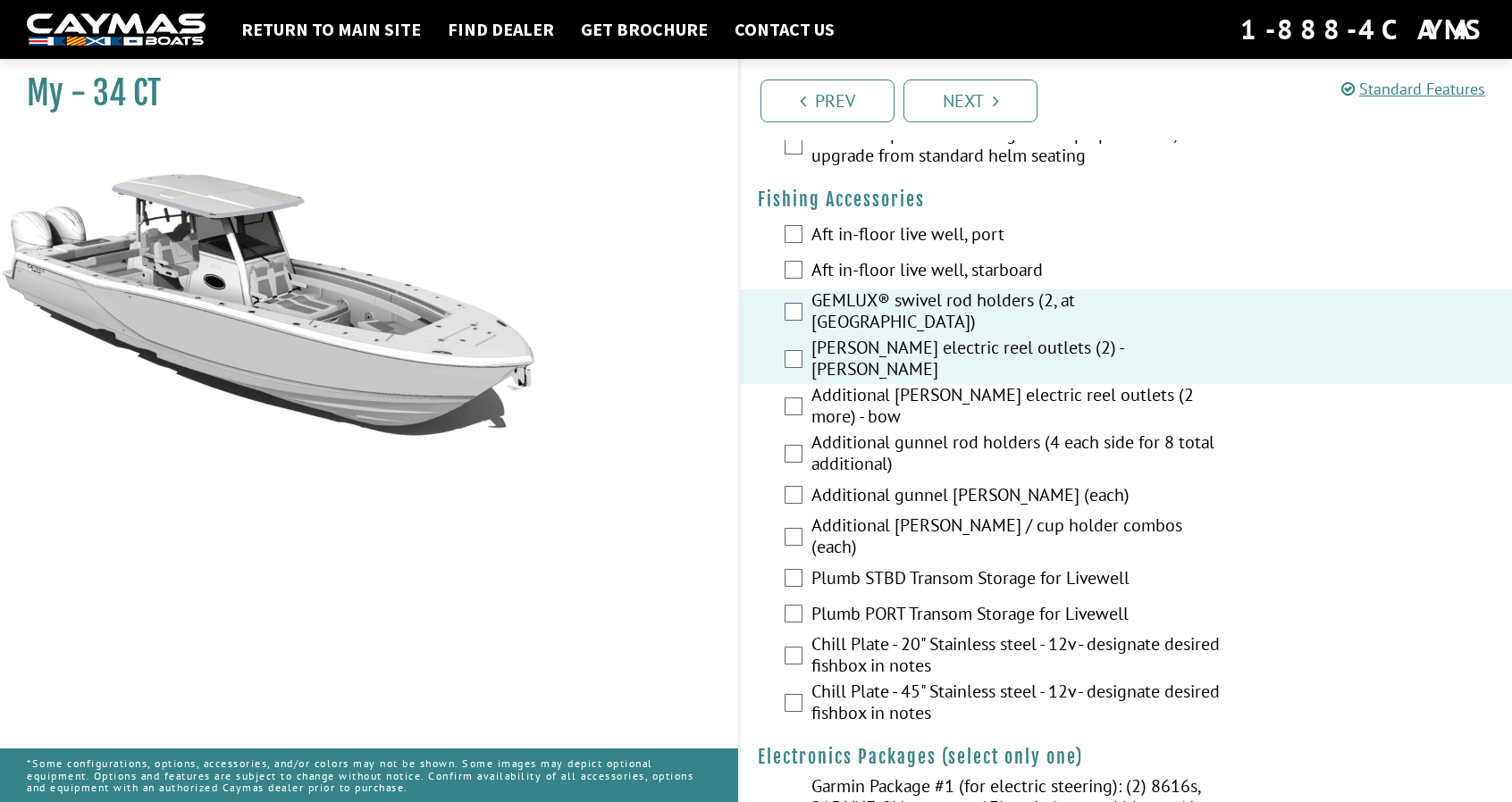
click at [866, 432] on label "Additional gunnel rod holders (4 each side for 8 total additional)" at bounding box center [1021, 455] width 420 height 47
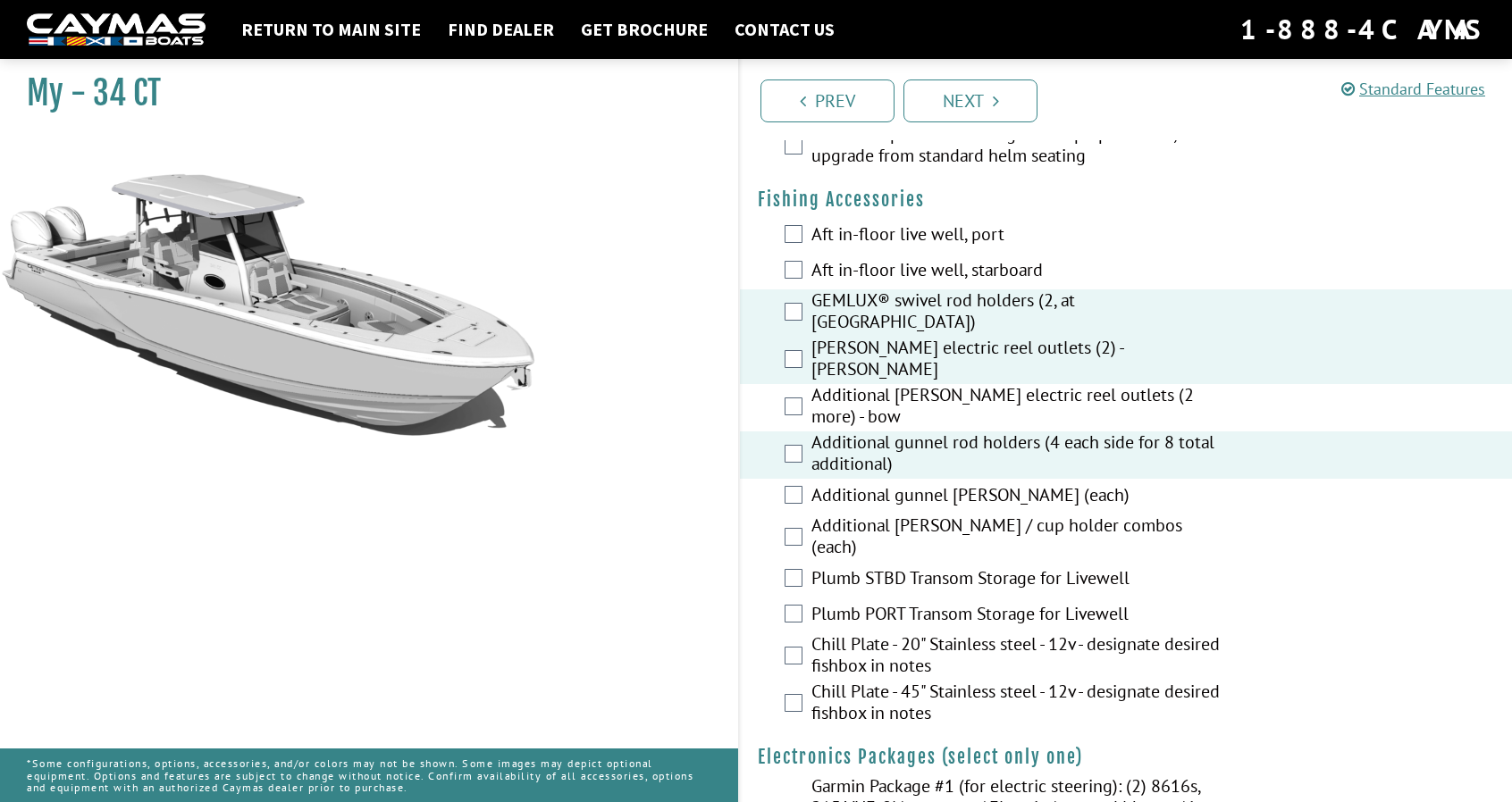
click at [873, 567] on label "Plumb STBD Transom Storage for Livewell" at bounding box center [1021, 580] width 420 height 26
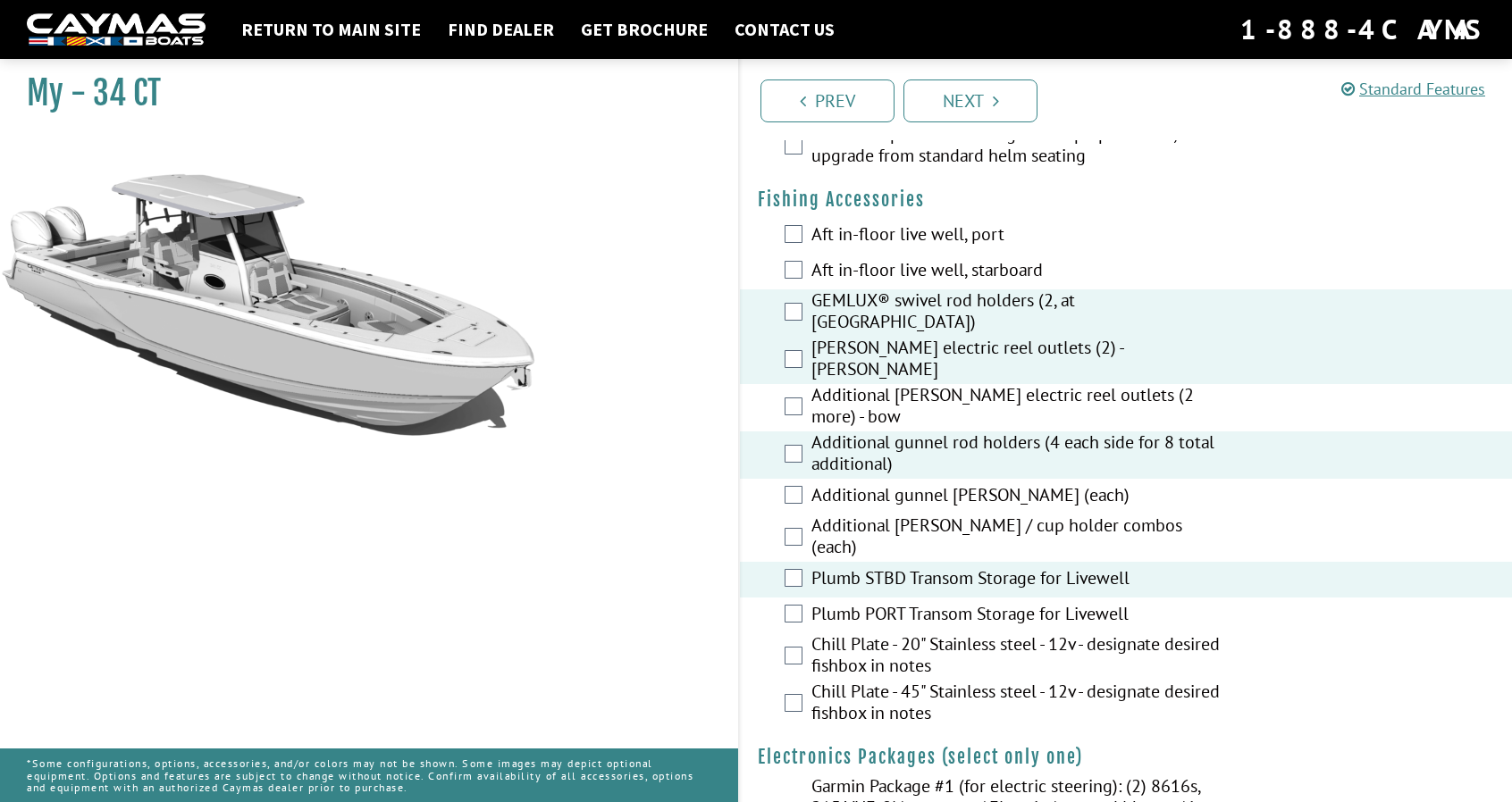
click at [874, 602] on label "Plumb PORT Transom Storage for Livewell" at bounding box center [1021, 615] width 420 height 26
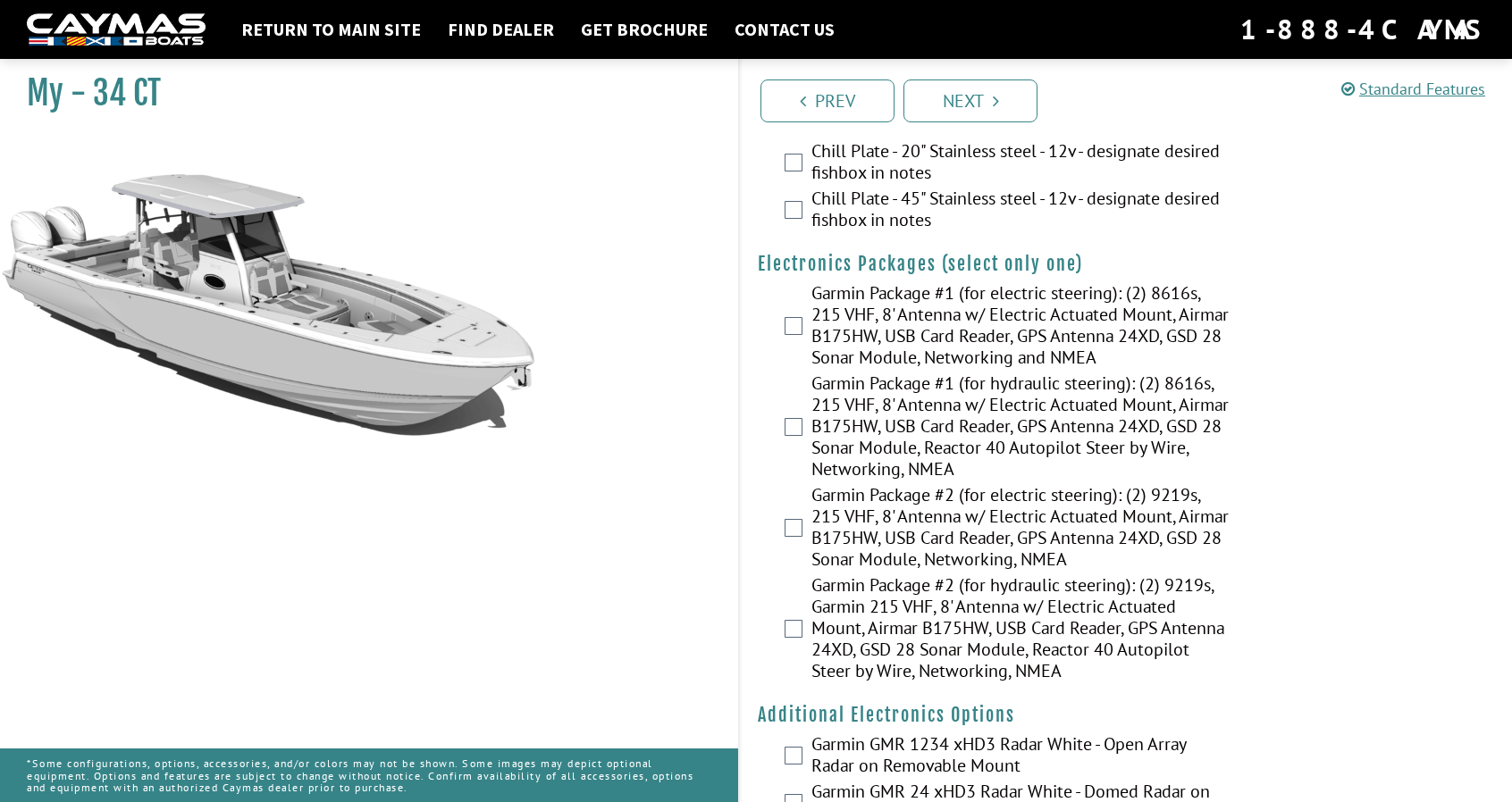
scroll to position [2382, 0]
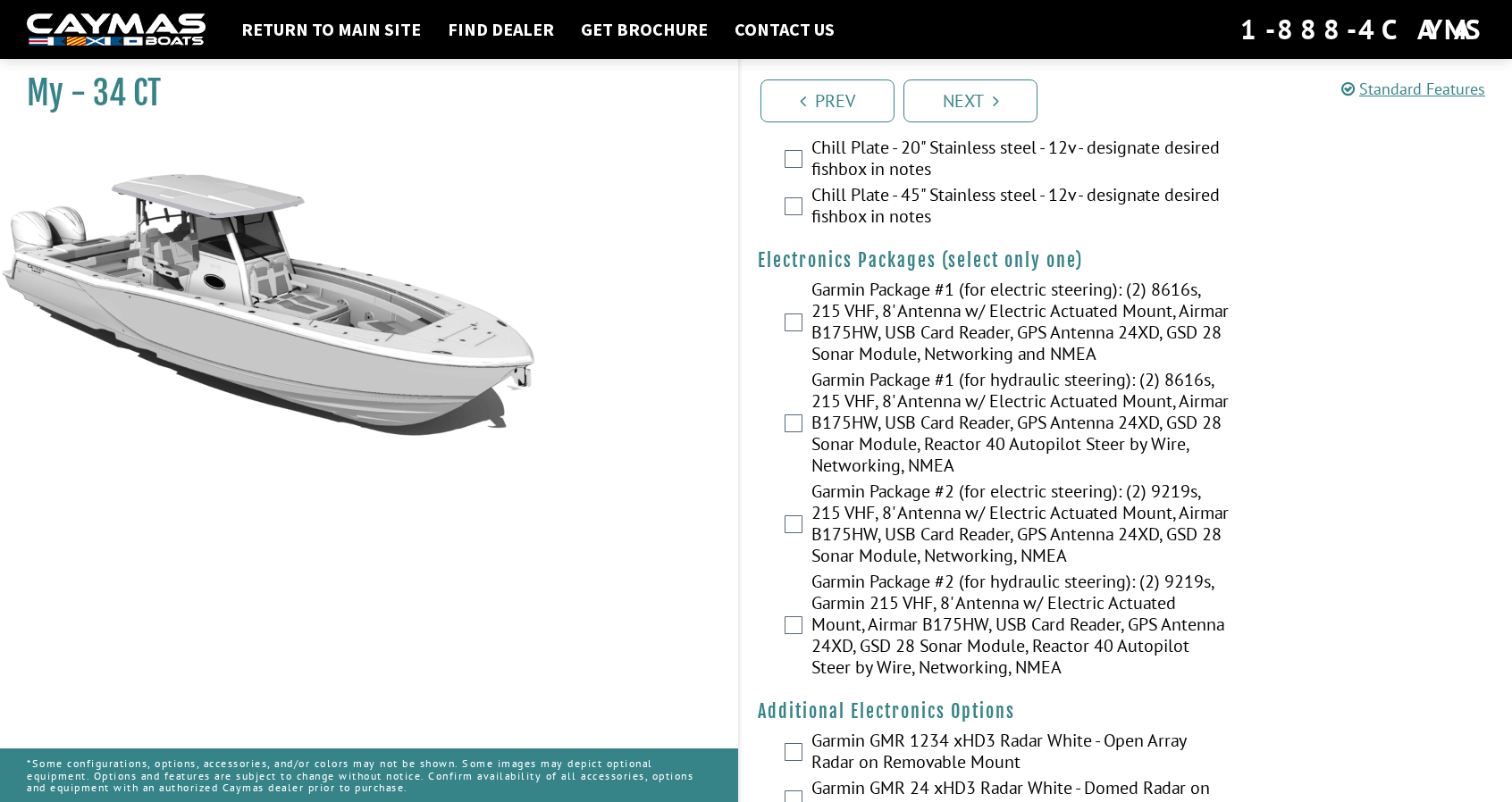
click at [945, 480] on label "Garmin Package #2 (for electric steering): (2) 9219s, 215 VHF, 8' Antenna w/ El…" at bounding box center [1021, 524] width 420 height 90
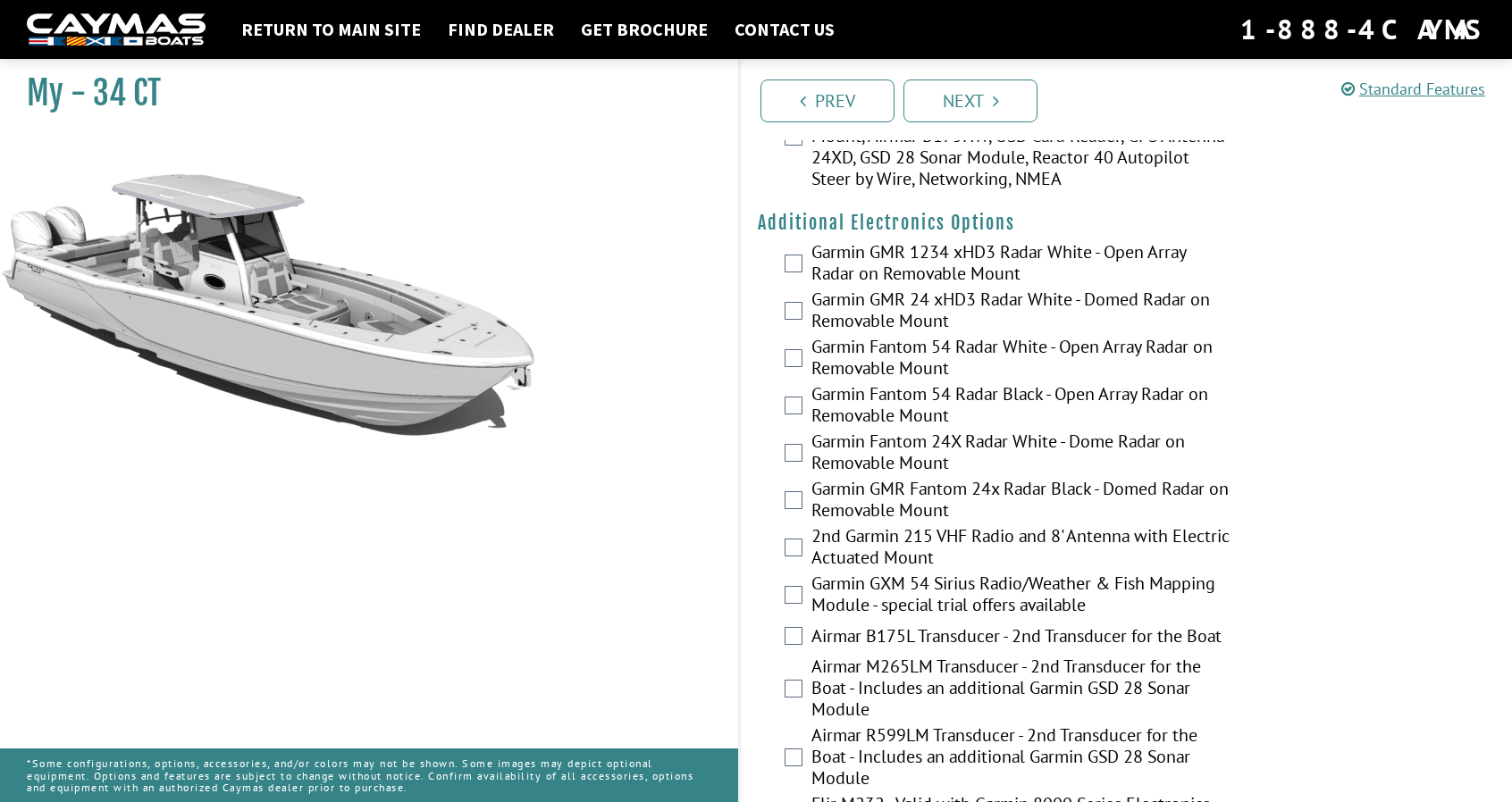
scroll to position [2871, 0]
click at [945, 240] on label "Garmin GMR 1234 xHD3 Radar White - Open Array Radar on Removable Mount" at bounding box center [1021, 264] width 420 height 47
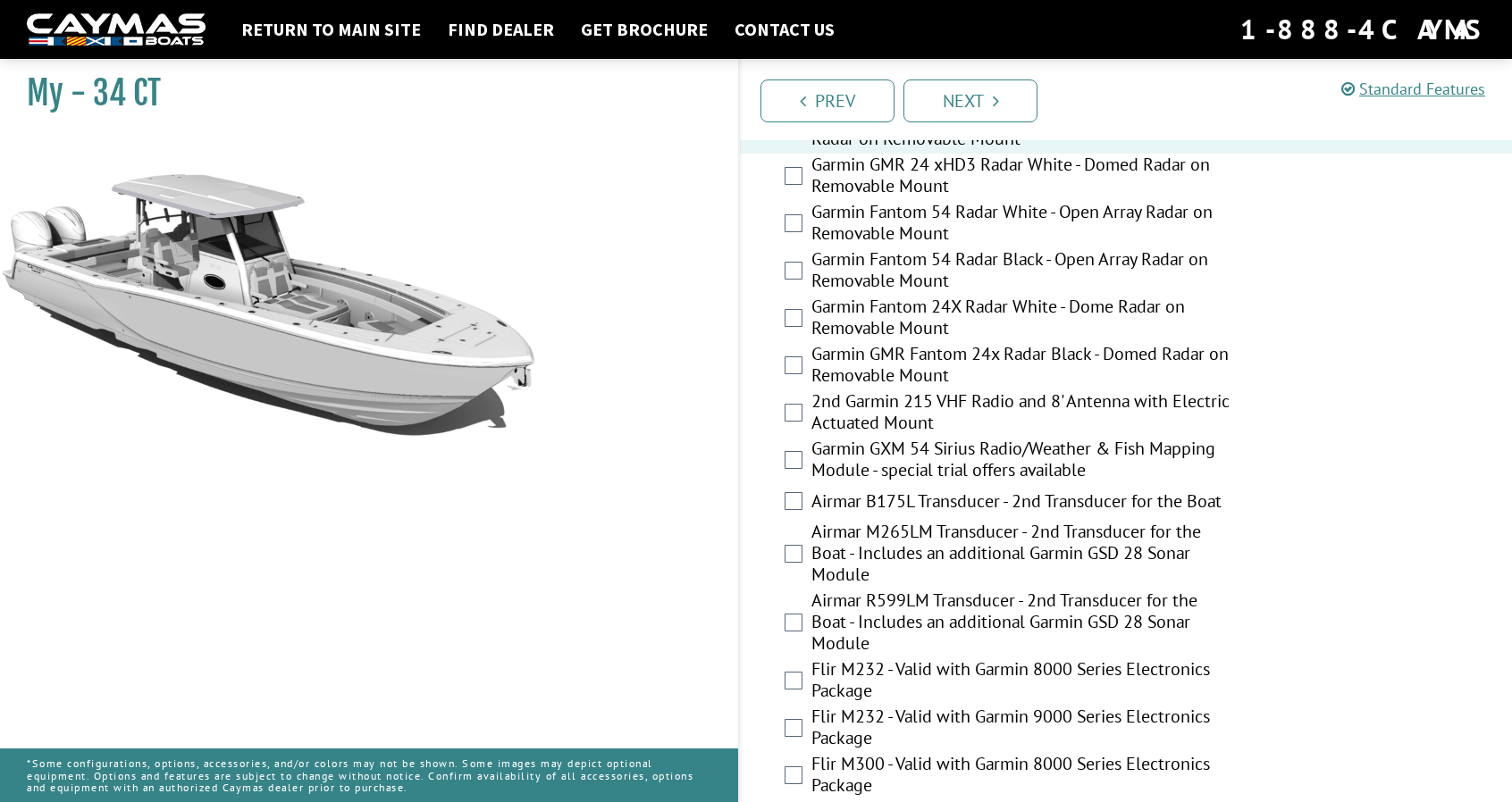
scroll to position [3011, 0]
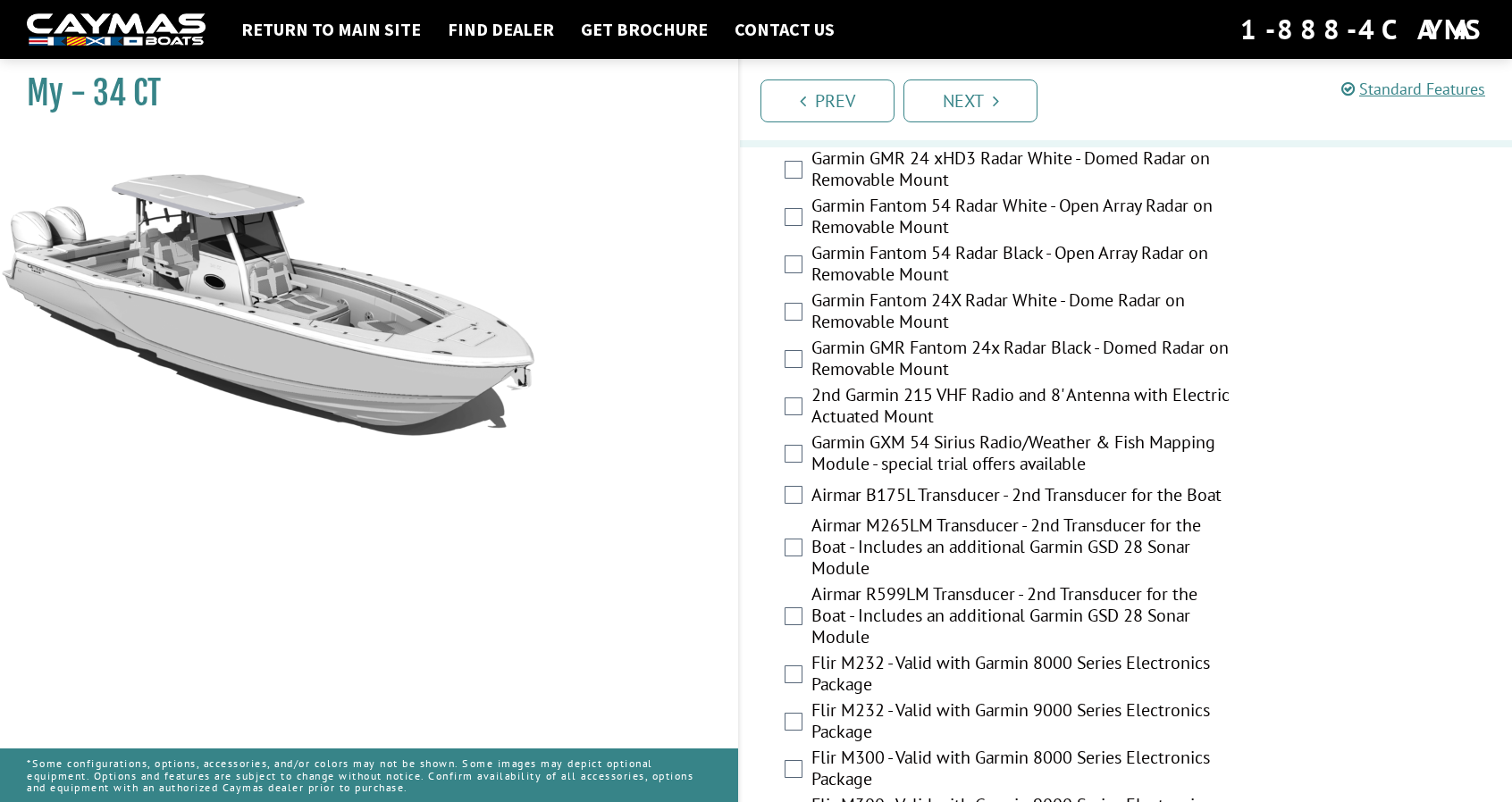
click at [937, 432] on label "Garmin GXM 54 Sirius Radio/Weather & Fish Mapping Module - special trial offers…" at bounding box center [1021, 455] width 420 height 47
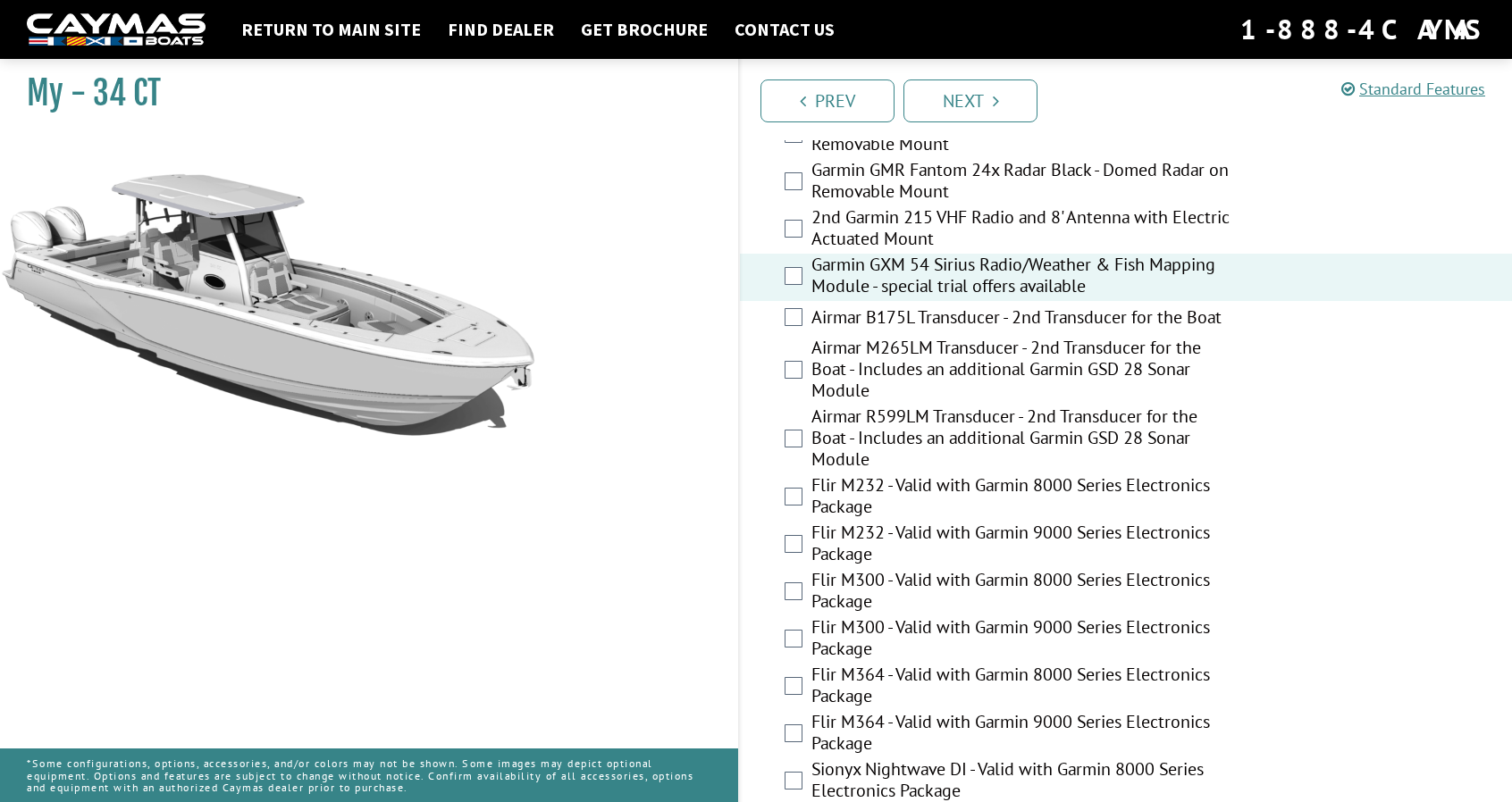
scroll to position [3190, 0]
click at [902, 405] on label "Airmar R599LM Transducer - 2nd Transducer for the Boat - Includes an additional…" at bounding box center [1021, 440] width 420 height 69
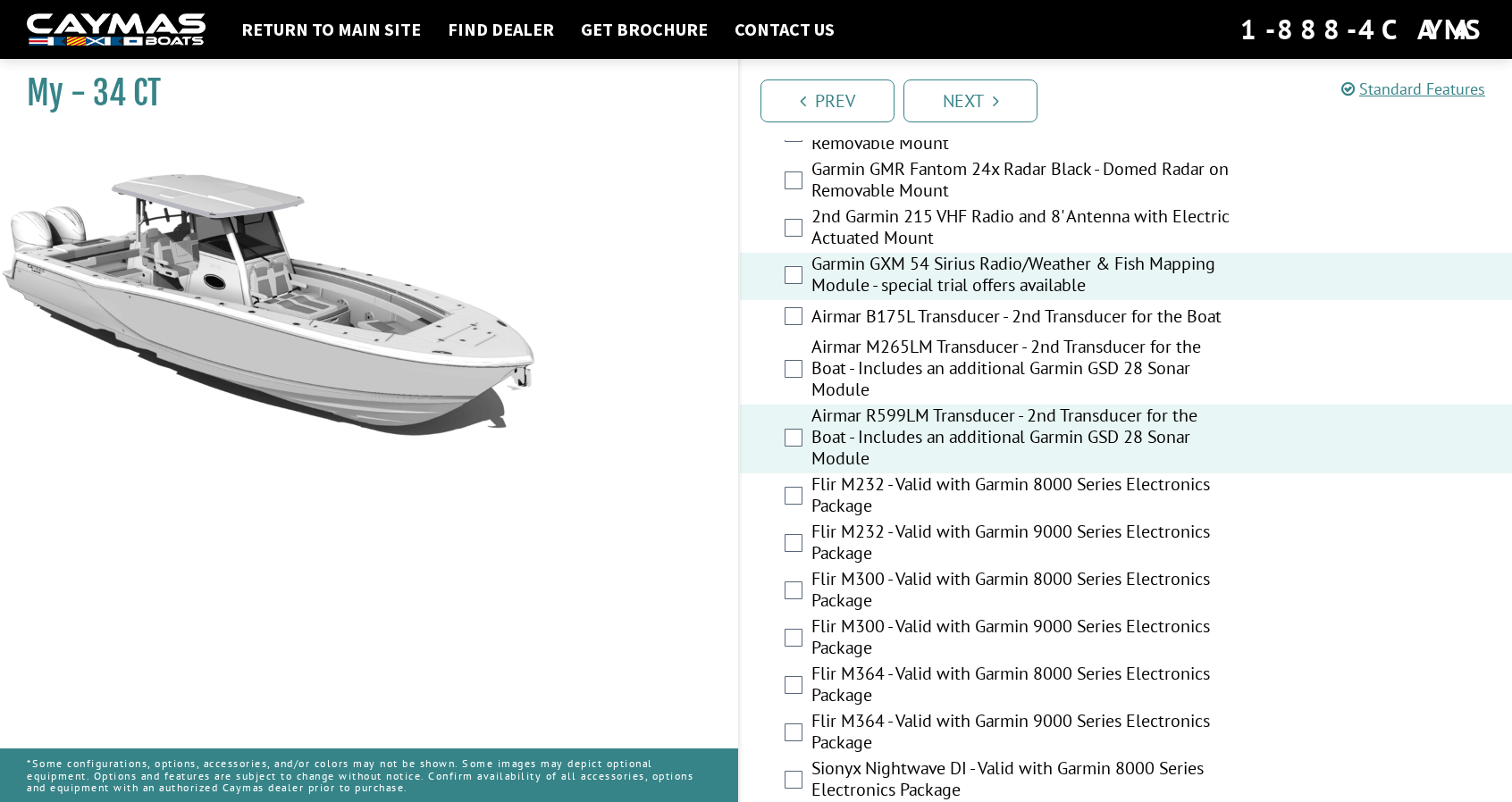
click at [881, 521] on label "Flir M232 - Valid with Garmin 9000 Series Electronics Package" at bounding box center [1021, 544] width 420 height 47
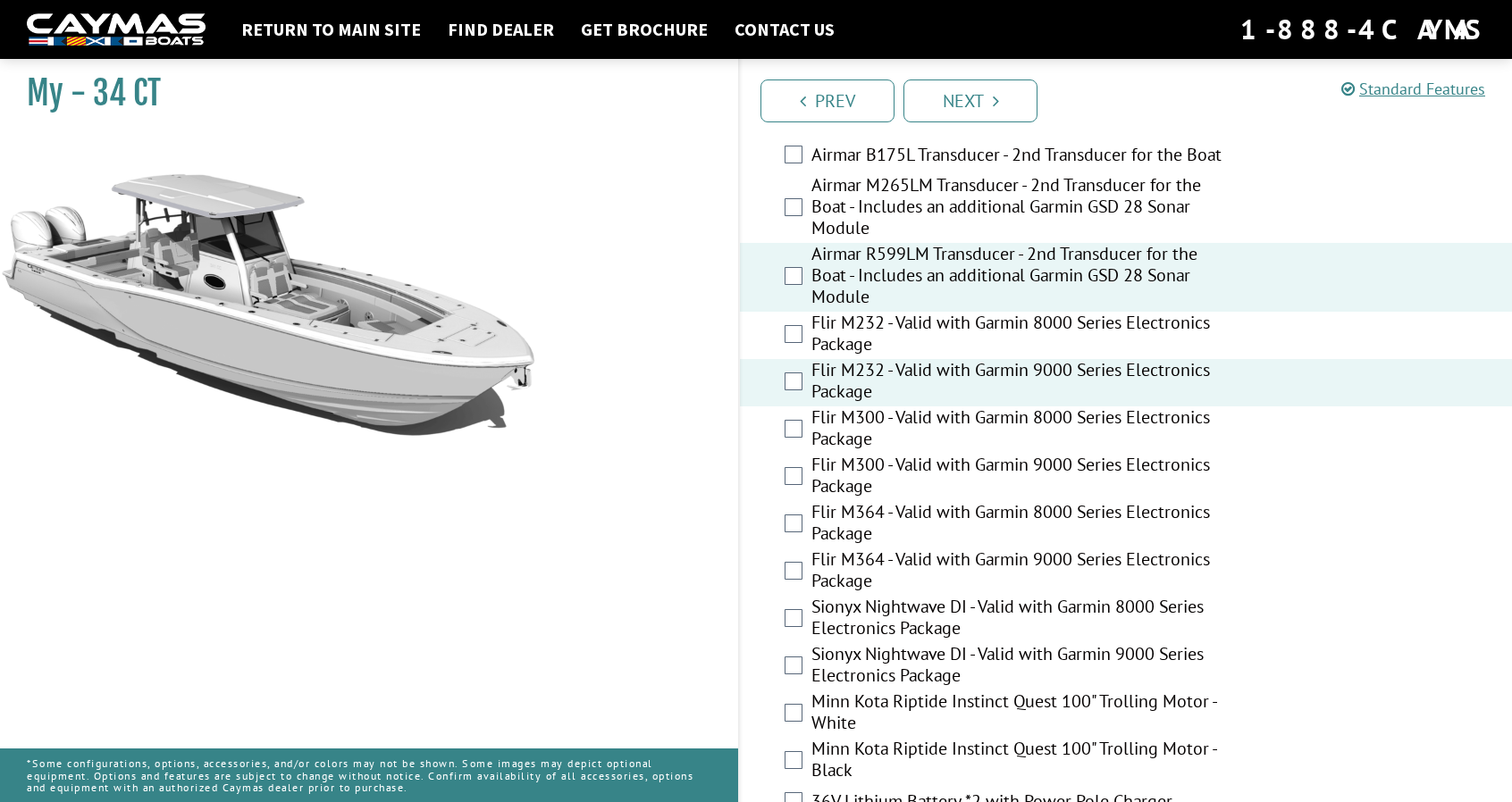
scroll to position [3353, 0]
click at [886, 359] on label "Flir M232 - Valid with Garmin 9000 Series Electronics Package" at bounding box center [1021, 382] width 420 height 47
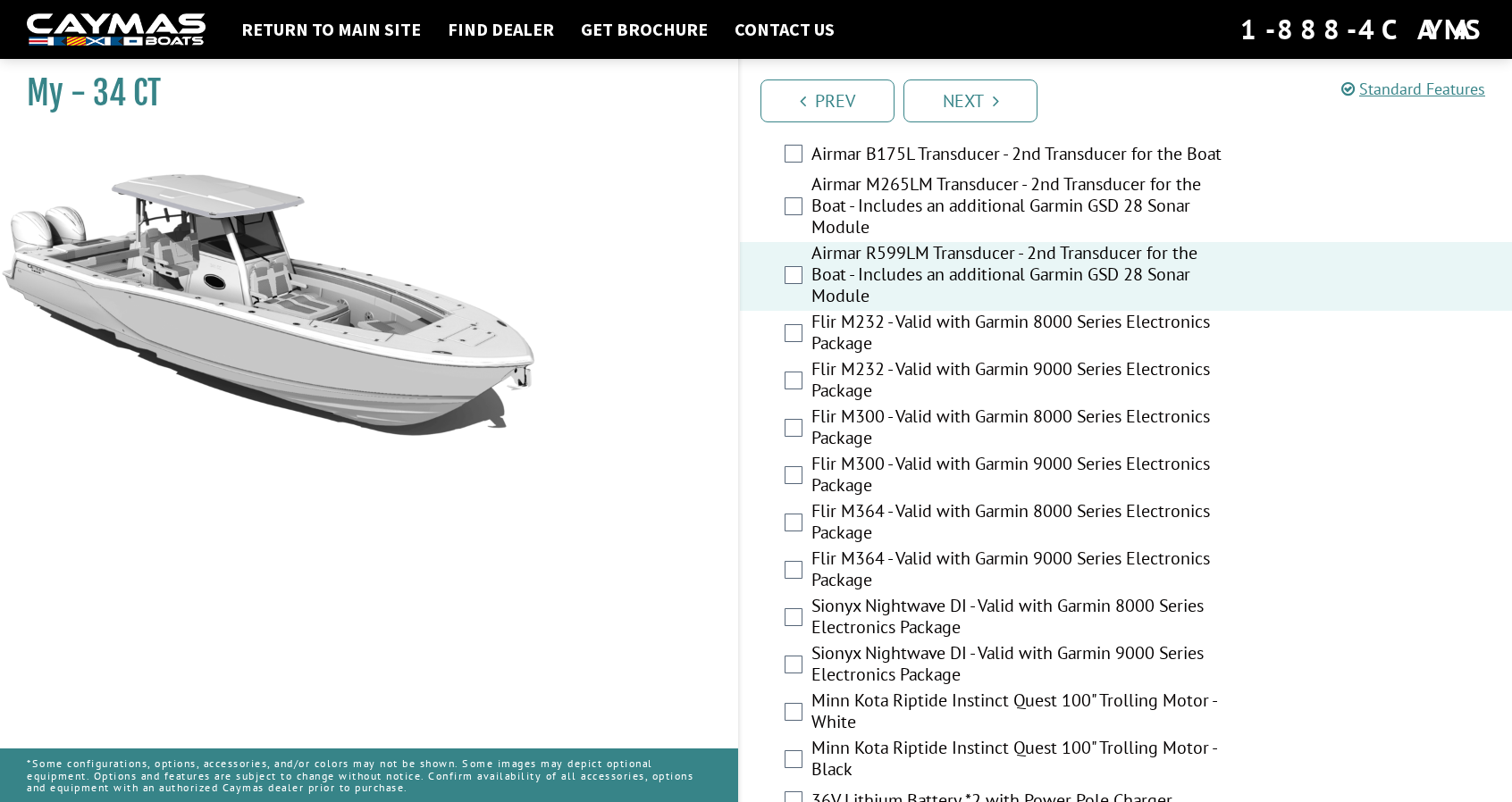
click at [863, 547] on label "Flir M364 - Valid with Garmin 9000 Series Electronics Package" at bounding box center [1021, 571] width 420 height 47
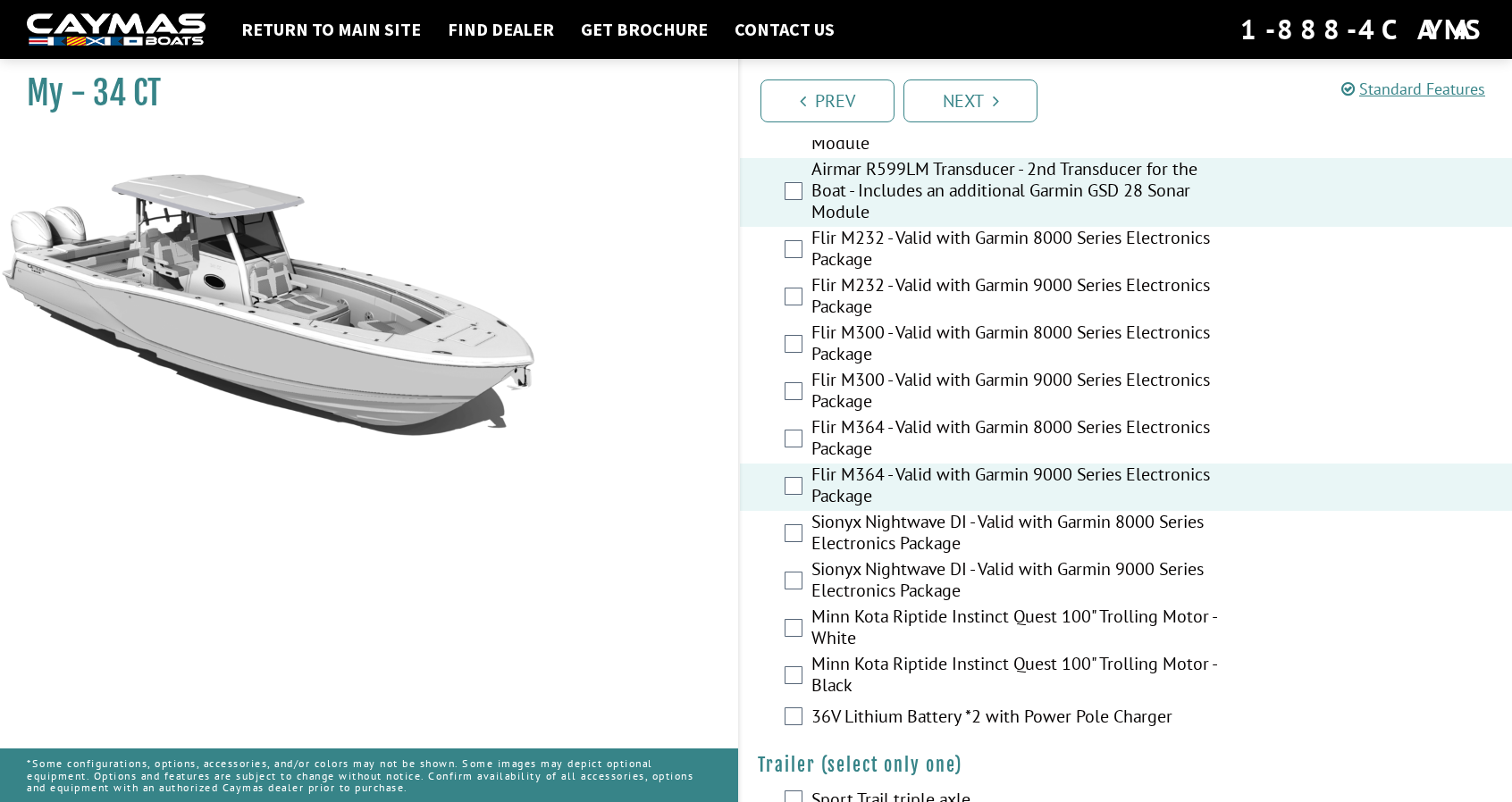
scroll to position [3436, 0]
click at [862, 606] on label "Minn Kota Riptide Instinct Quest 100" Trolling Motor - White" at bounding box center [1021, 630] width 420 height 47
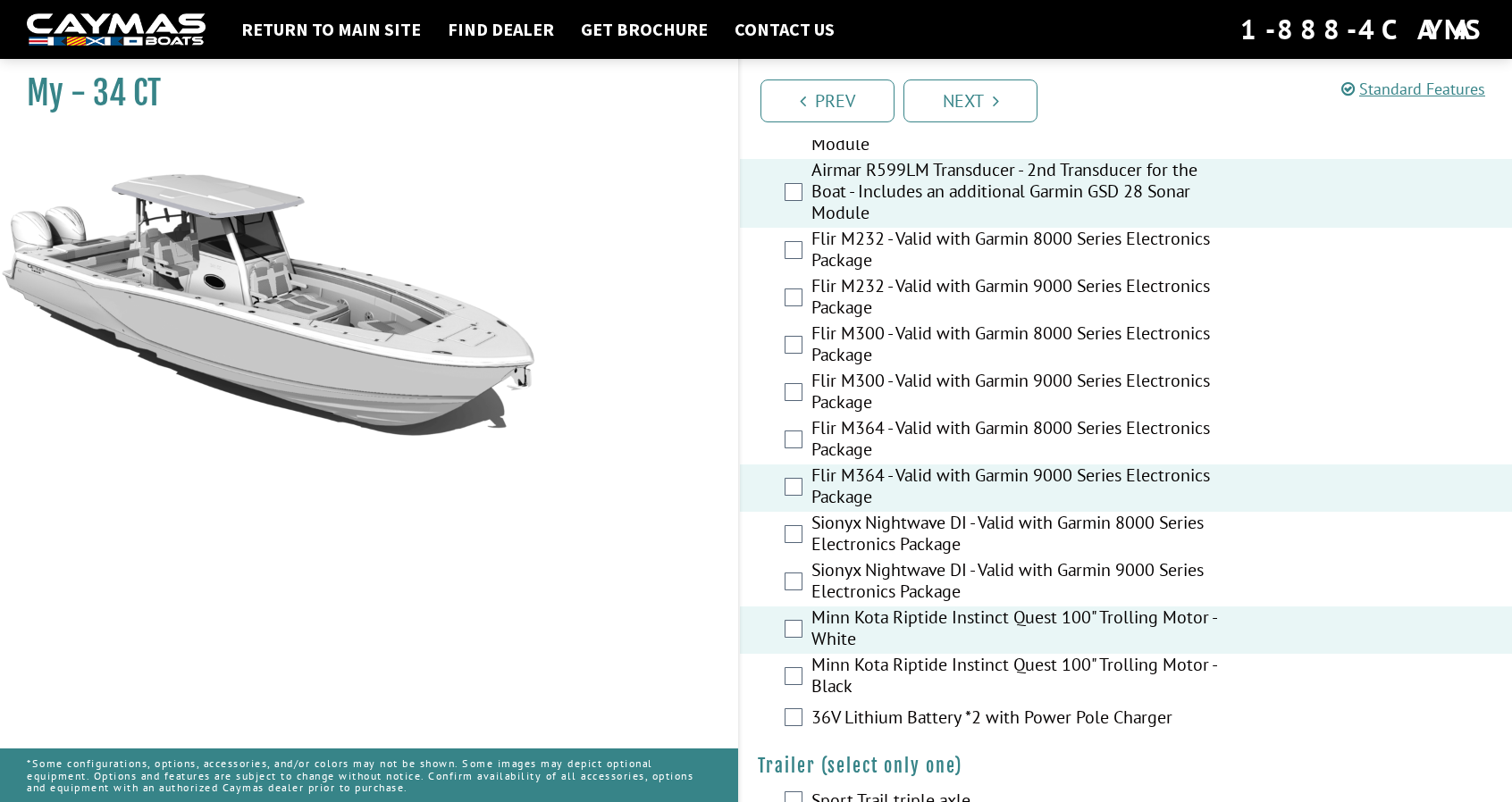
click at [871, 706] on label "36V Lithium Battery *2 with Power Pole Charger" at bounding box center [1021, 719] width 420 height 26
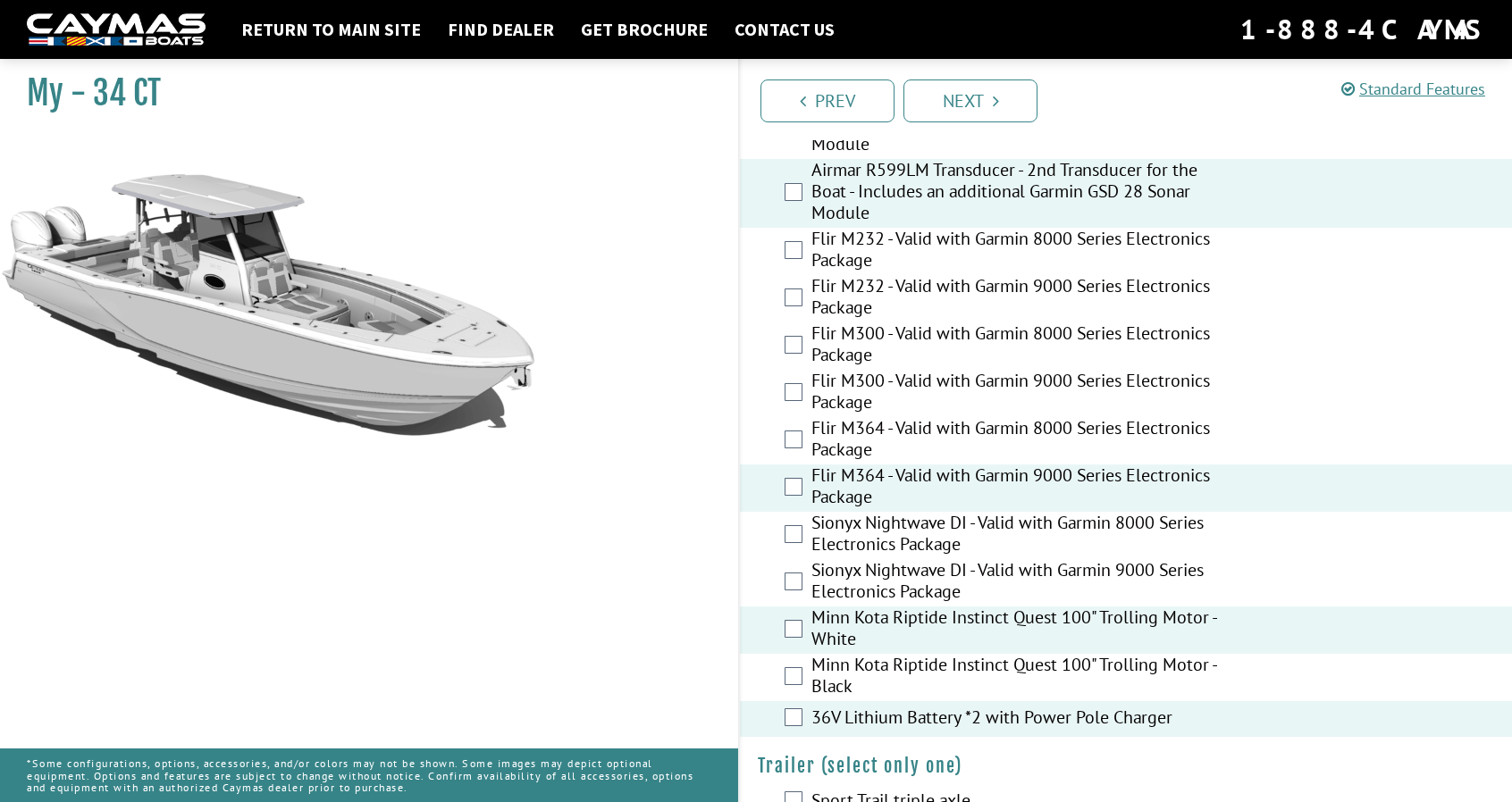
scroll to position [3452, 0]
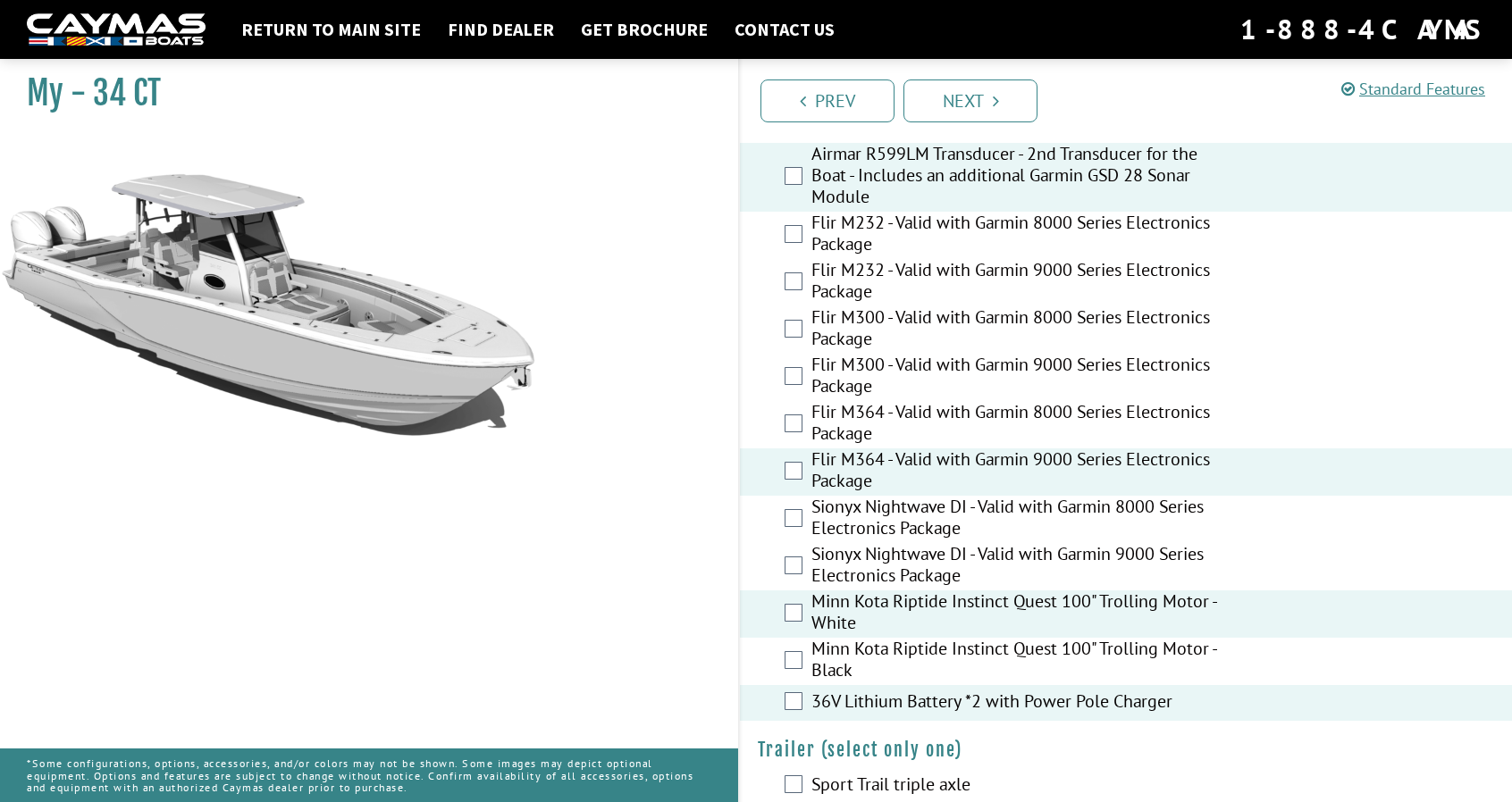
click at [990, 98] on link "Next" at bounding box center [970, 100] width 134 height 42
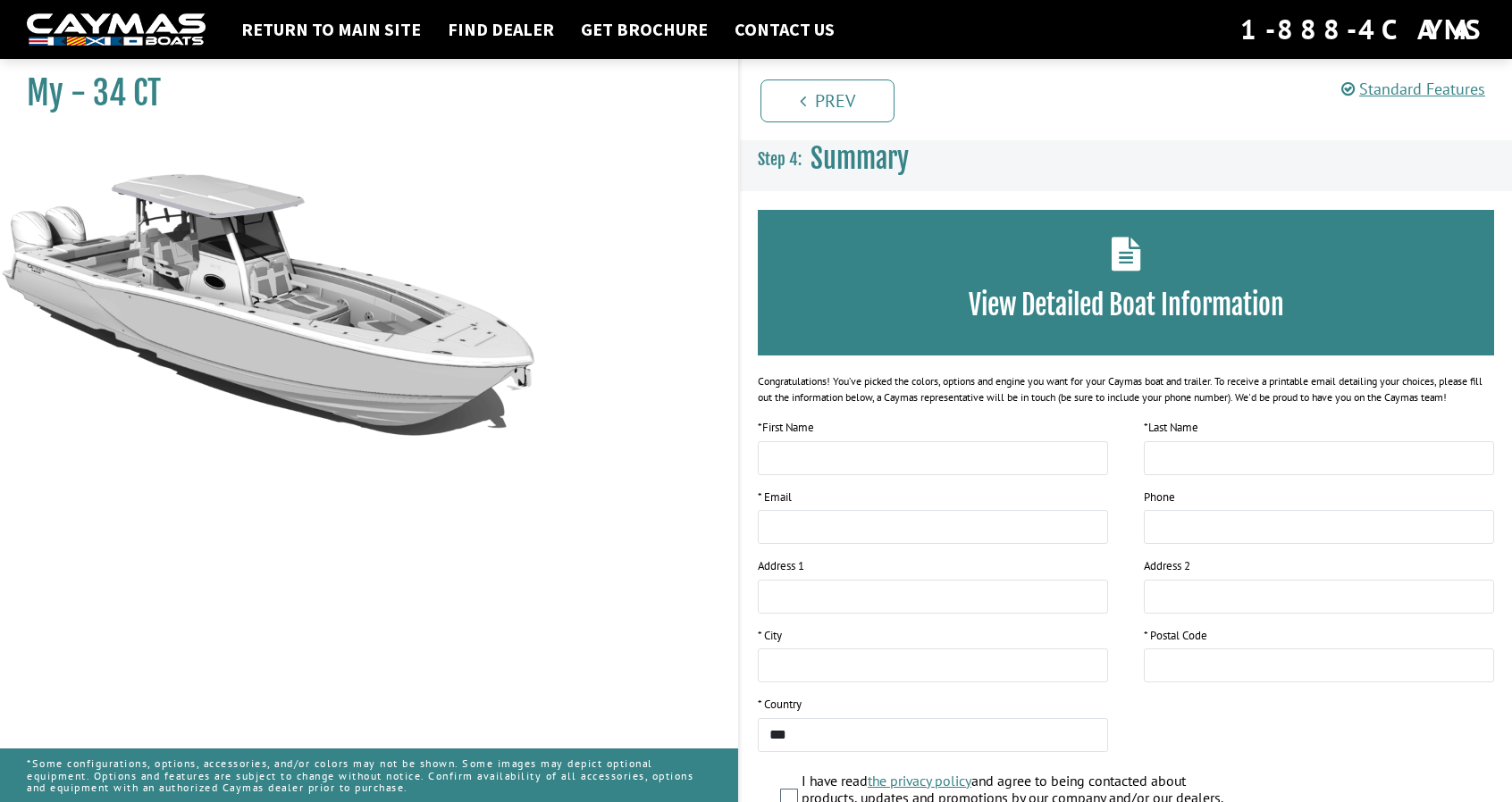
scroll to position [0, 0]
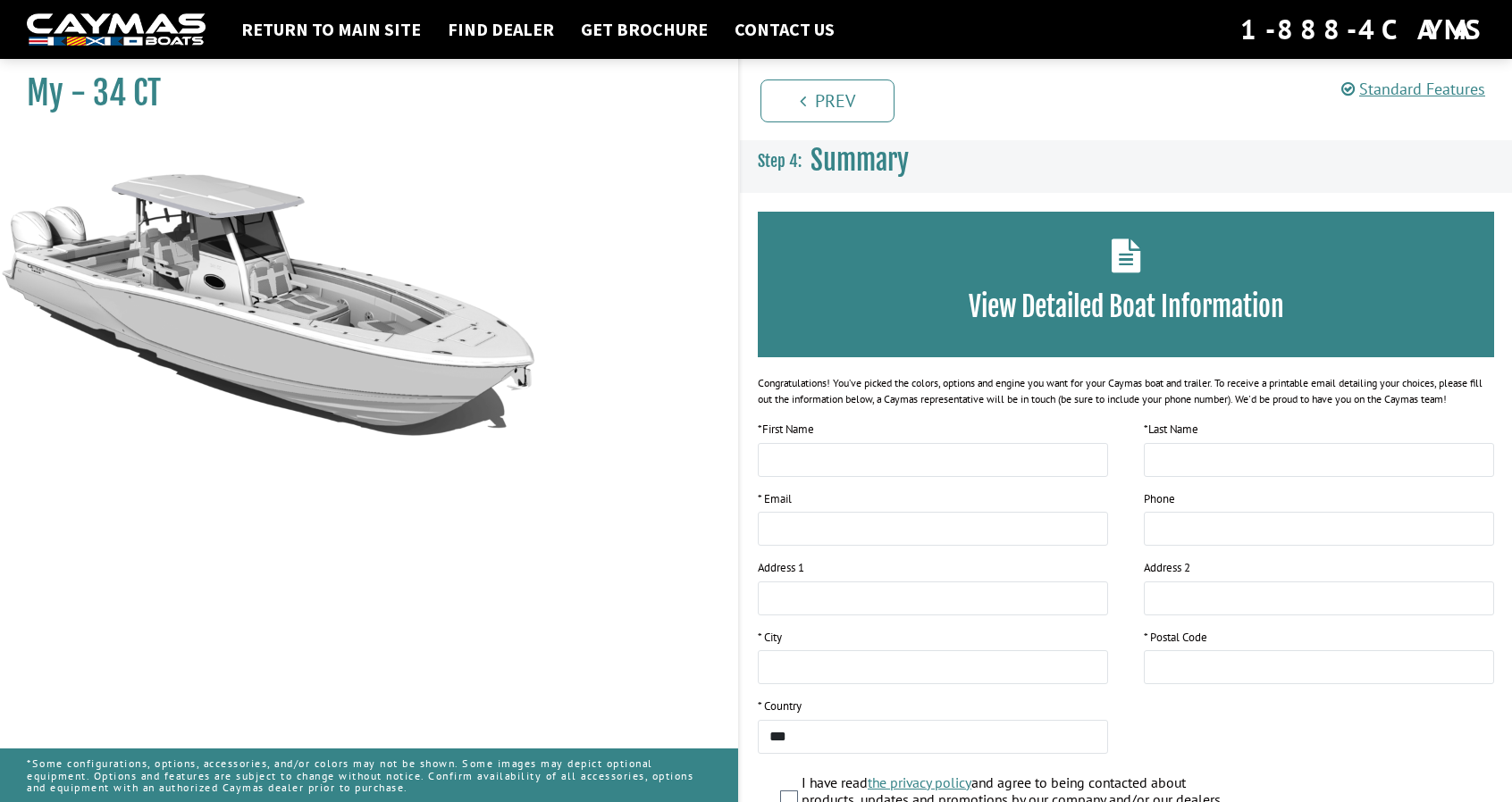
click at [1108, 275] on div "View Detailed Boat Information" at bounding box center [1126, 283] width 736 height 145
click at [1098, 302] on h3 "View Detailed Boat Information" at bounding box center [1126, 306] width 683 height 33
click at [1389, 87] on link "Standard Features" at bounding box center [1413, 89] width 144 height 21
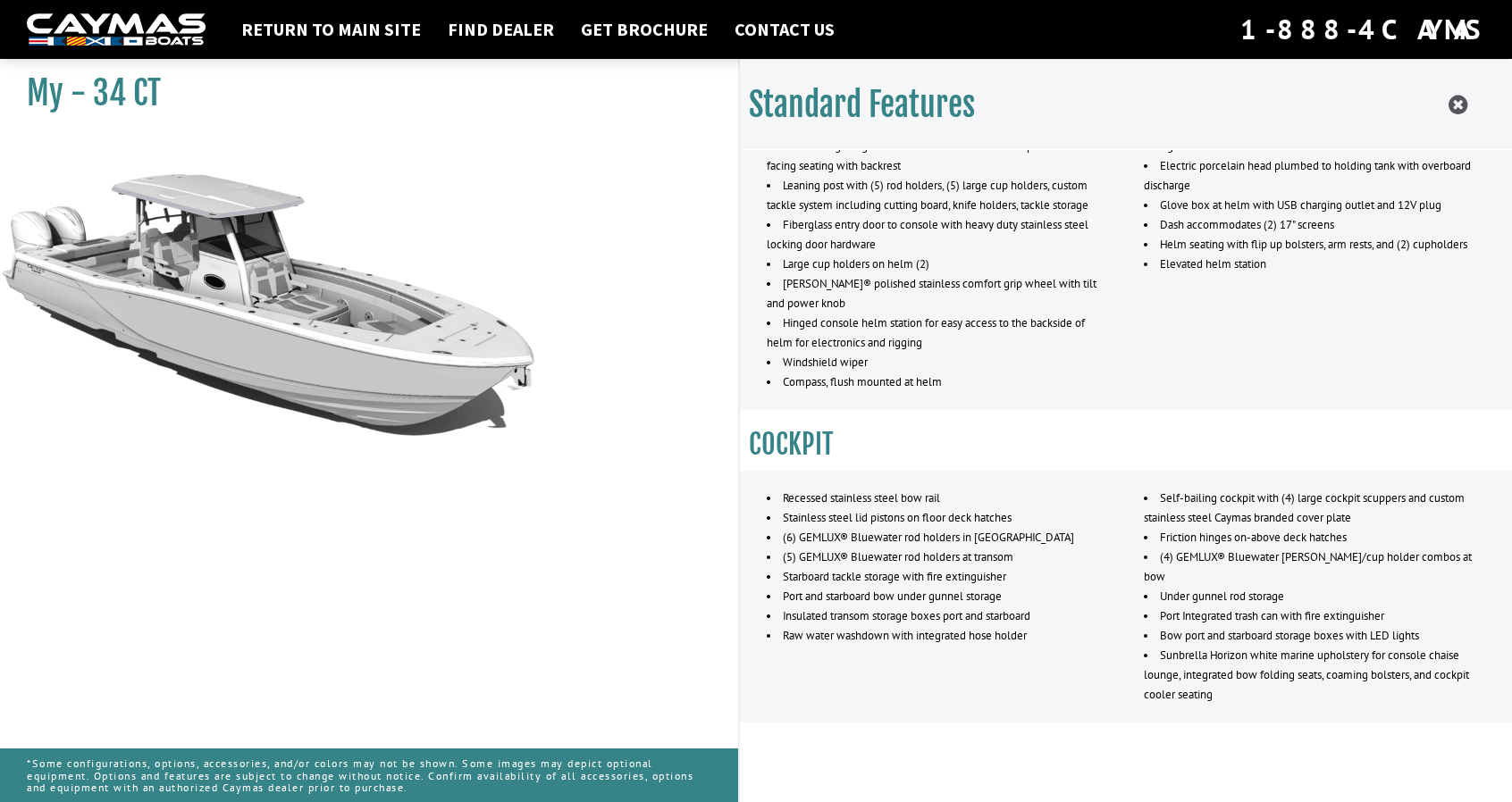
scroll to position [1527, 0]
